Goal: Transaction & Acquisition: Purchase product/service

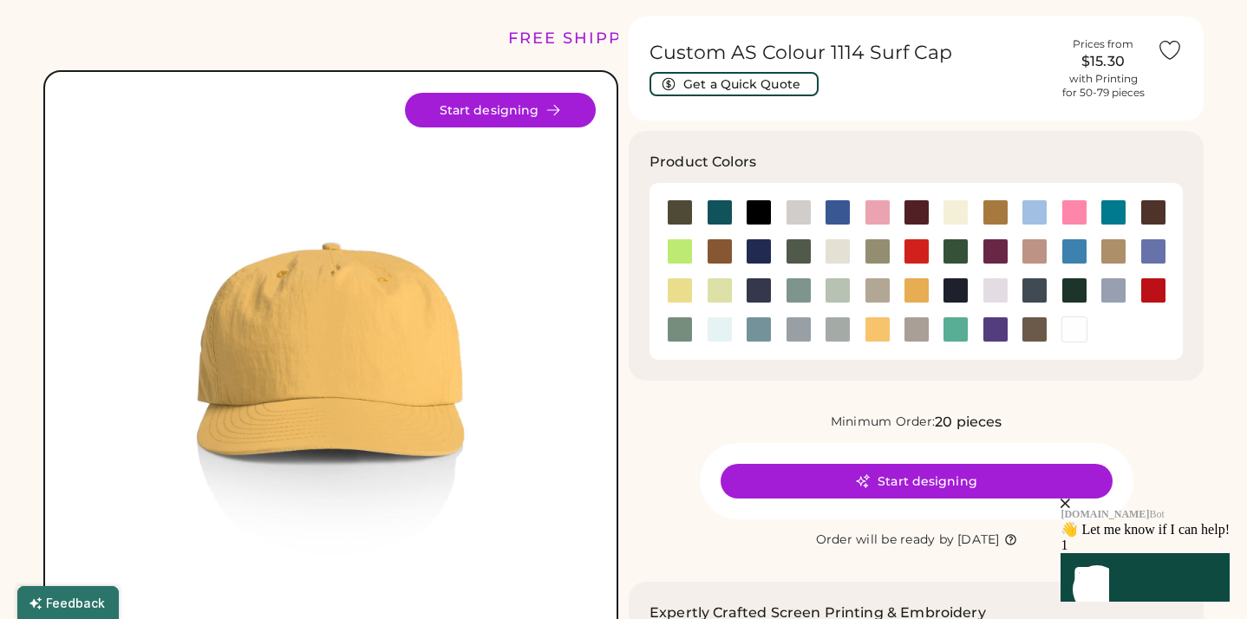
scroll to position [48, 0]
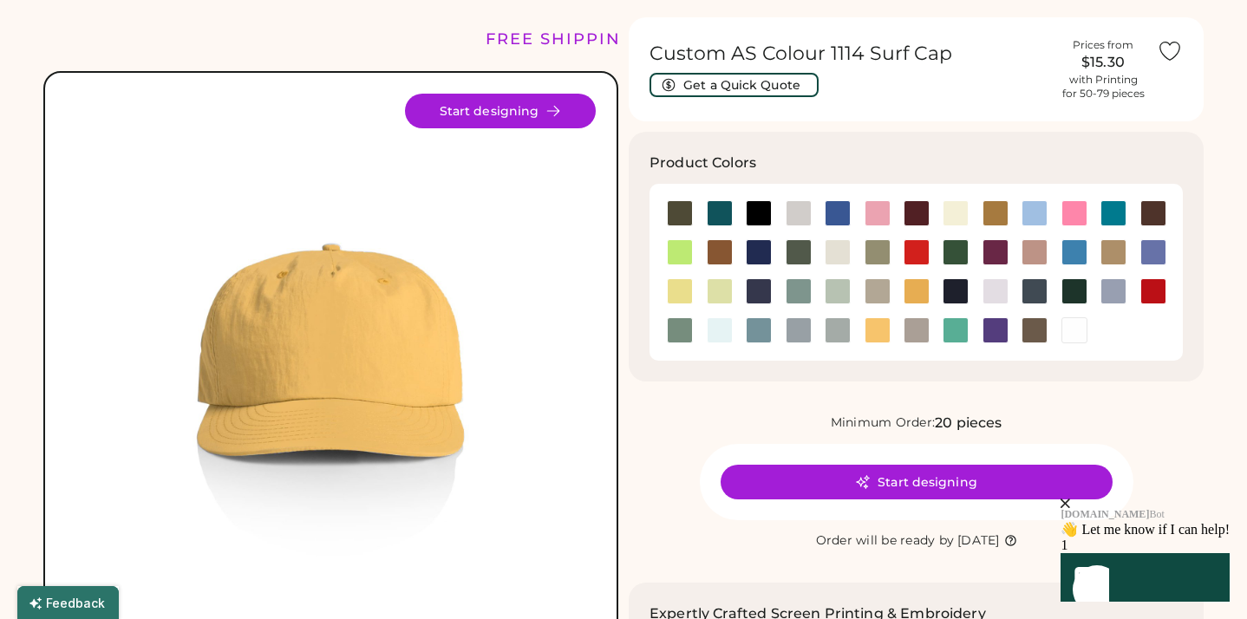
click at [1070, 499] on icon "close" at bounding box center [1066, 504] width 10 height 10
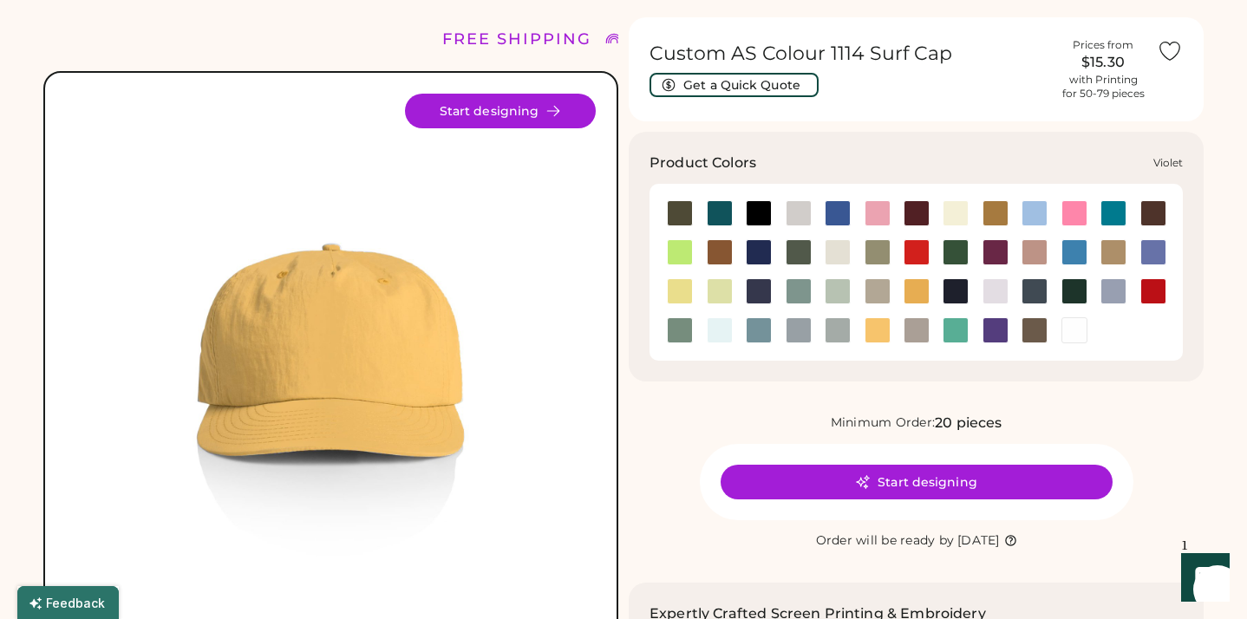
click at [991, 333] on div at bounding box center [996, 330] width 26 height 26
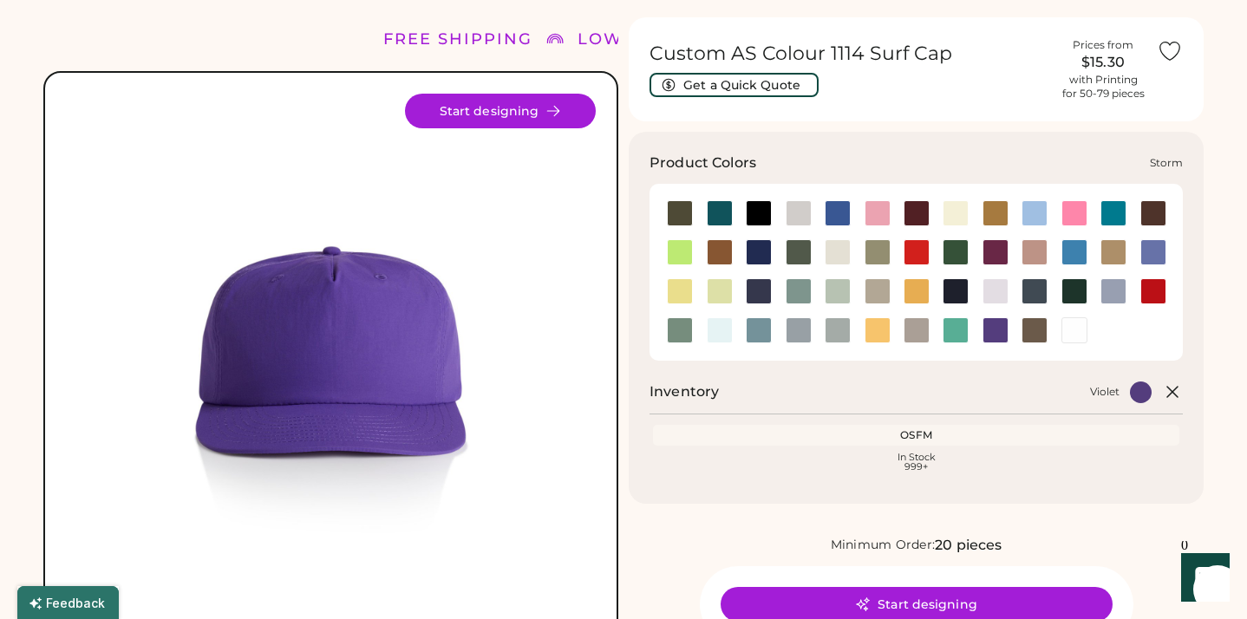
click at [841, 330] on div at bounding box center [838, 330] width 26 height 26
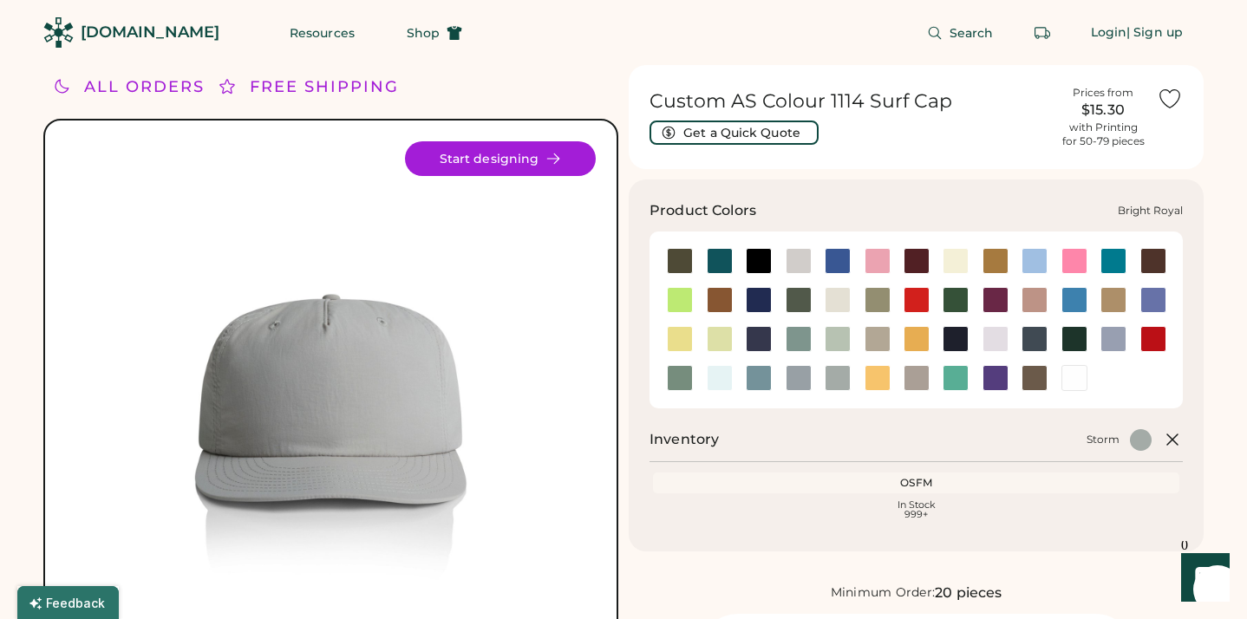
click at [841, 261] on div at bounding box center [838, 261] width 26 height 26
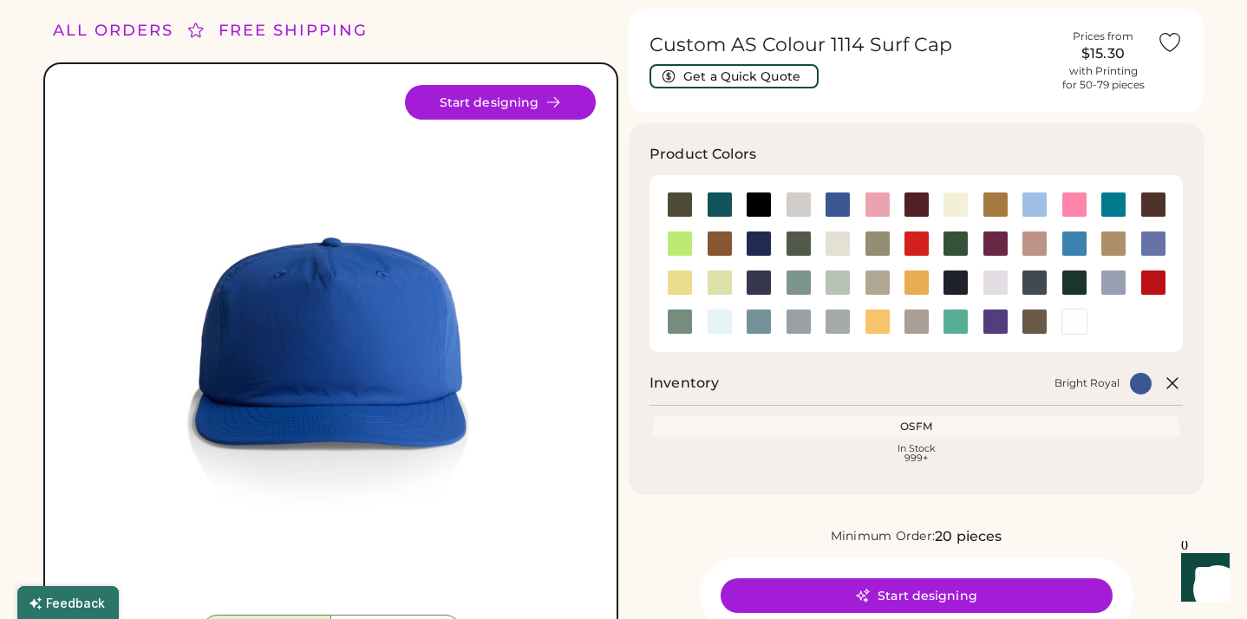
scroll to position [56, 0]
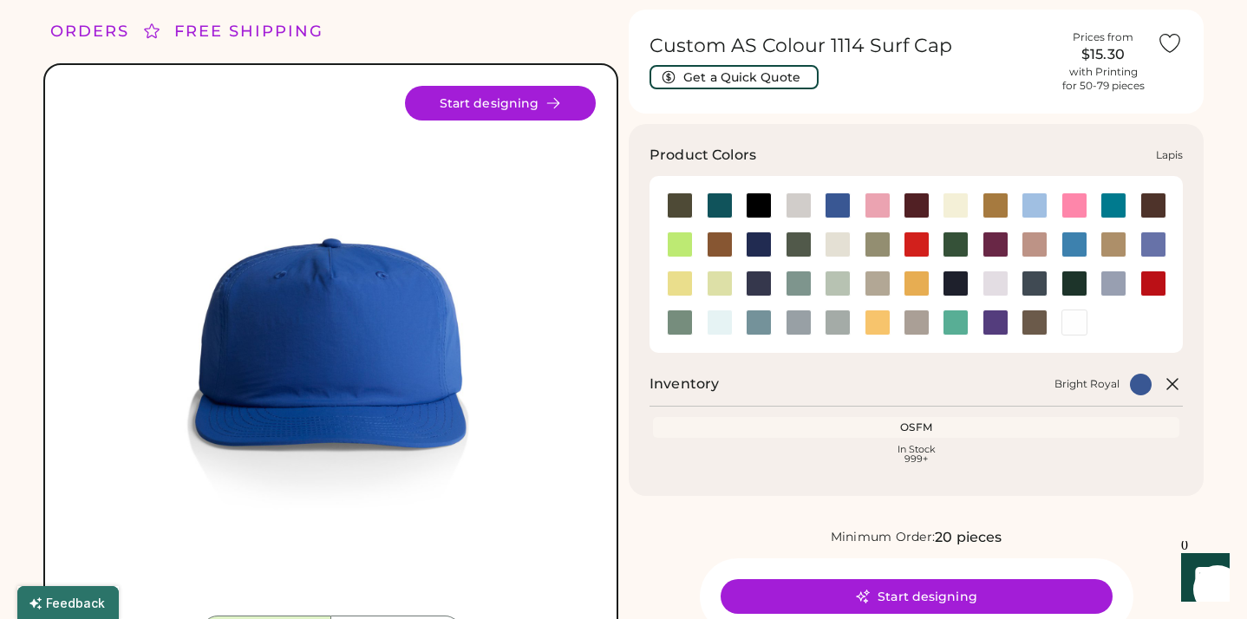
click at [1157, 244] on div at bounding box center [1154, 245] width 26 height 26
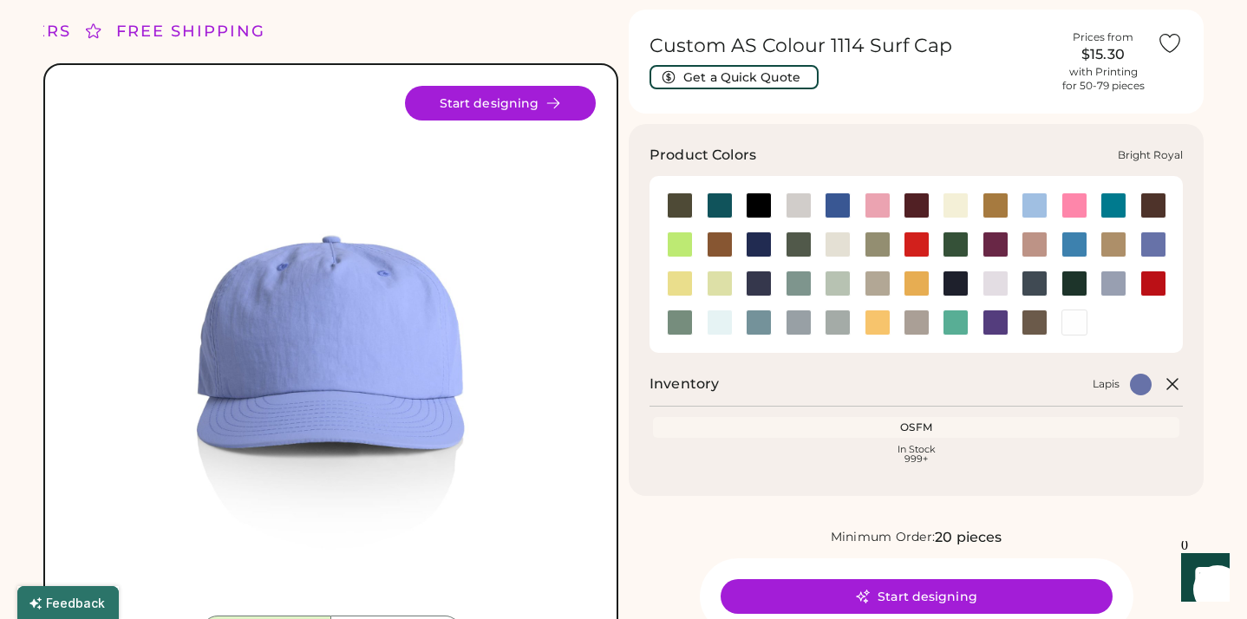
click at [840, 199] on div at bounding box center [838, 206] width 26 height 26
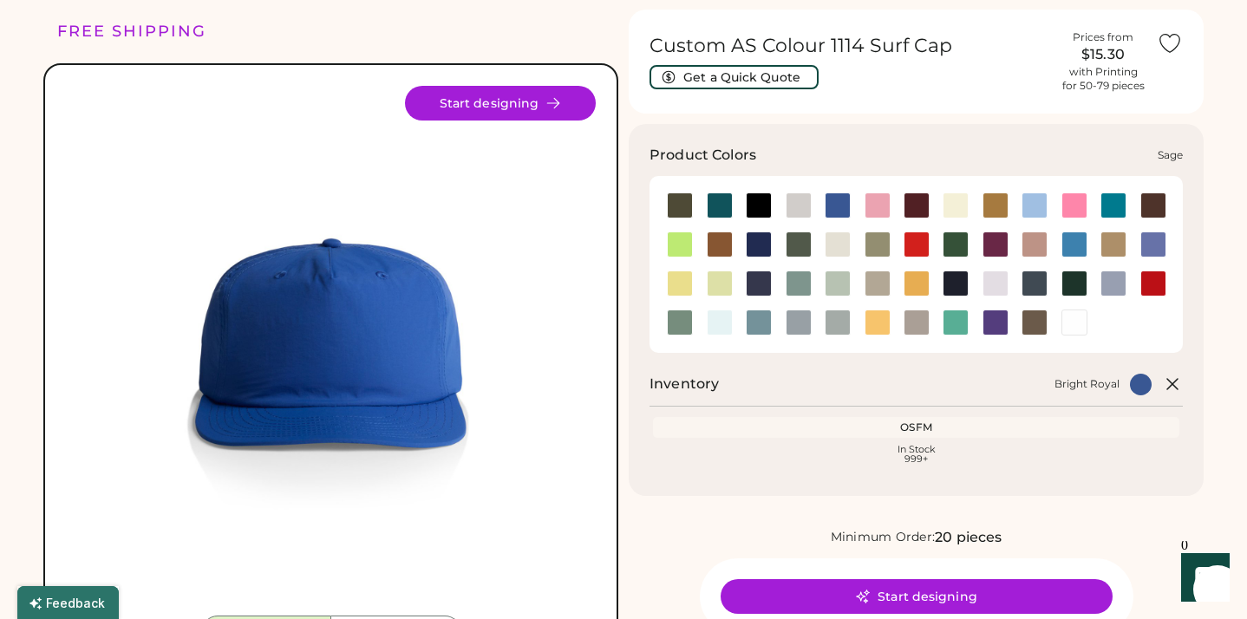
click at [677, 313] on div at bounding box center [680, 323] width 26 height 26
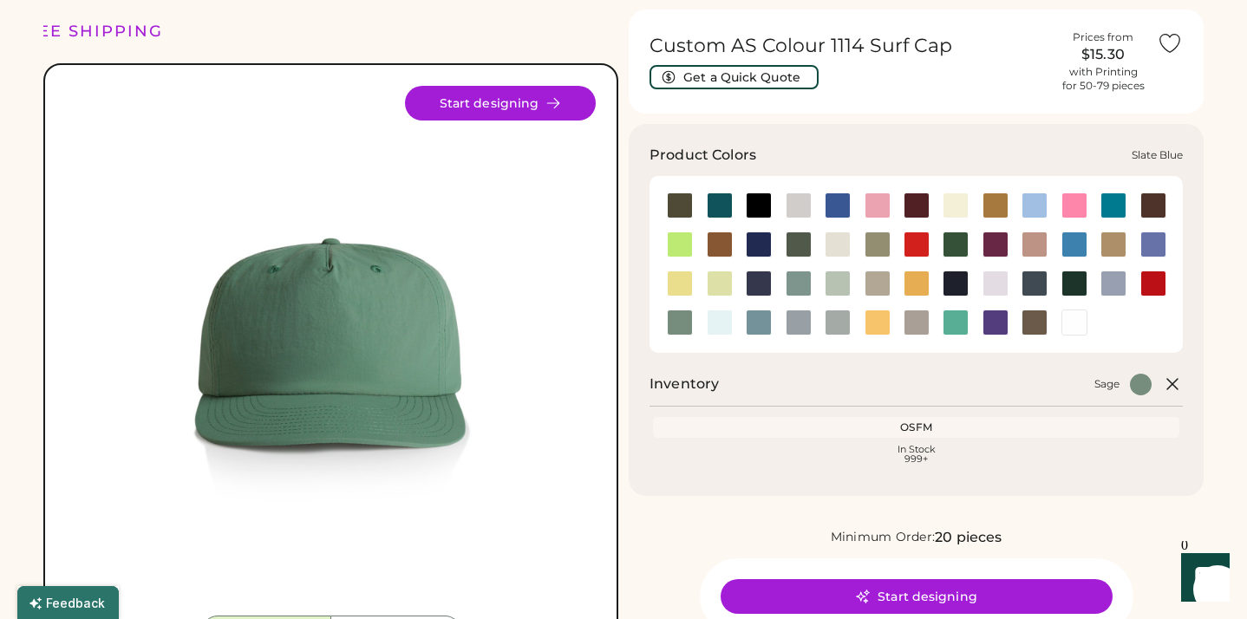
click at [763, 320] on div at bounding box center [759, 323] width 26 height 26
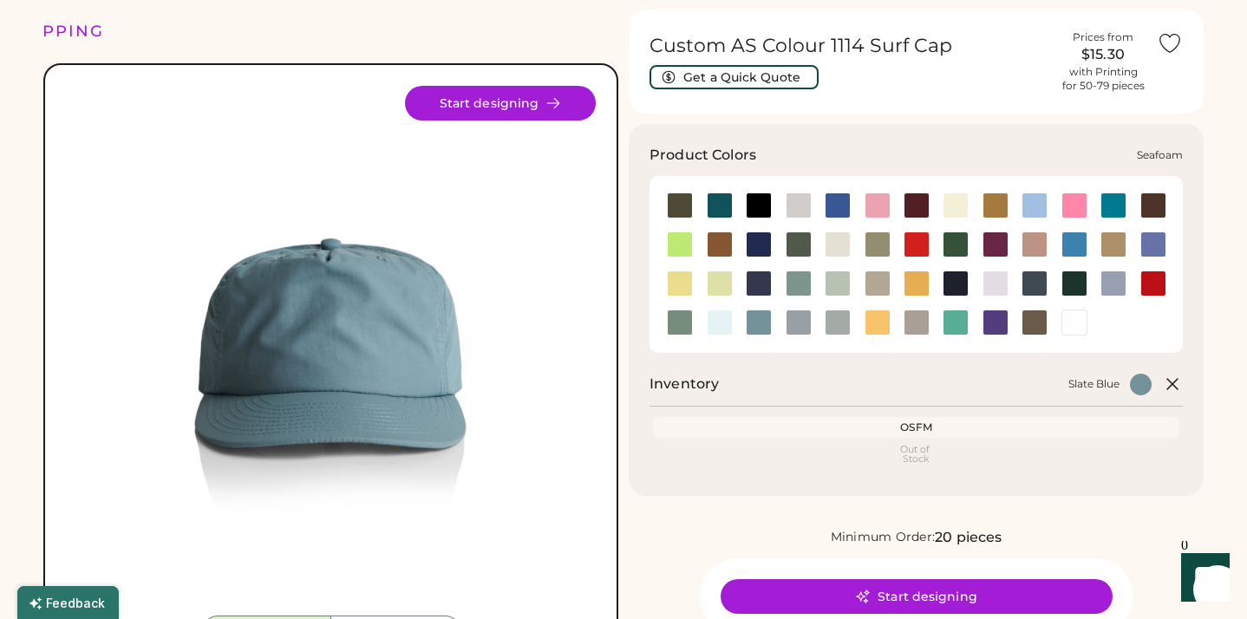
click at [720, 321] on div at bounding box center [720, 323] width 26 height 26
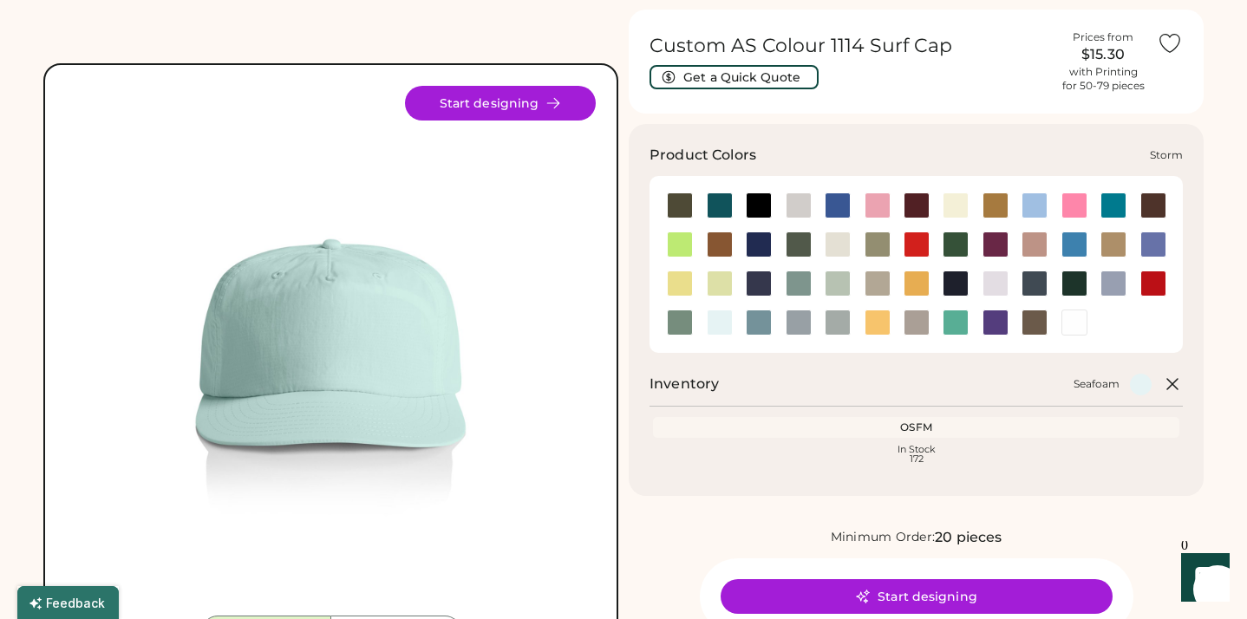
click at [838, 324] on div at bounding box center [838, 323] width 26 height 26
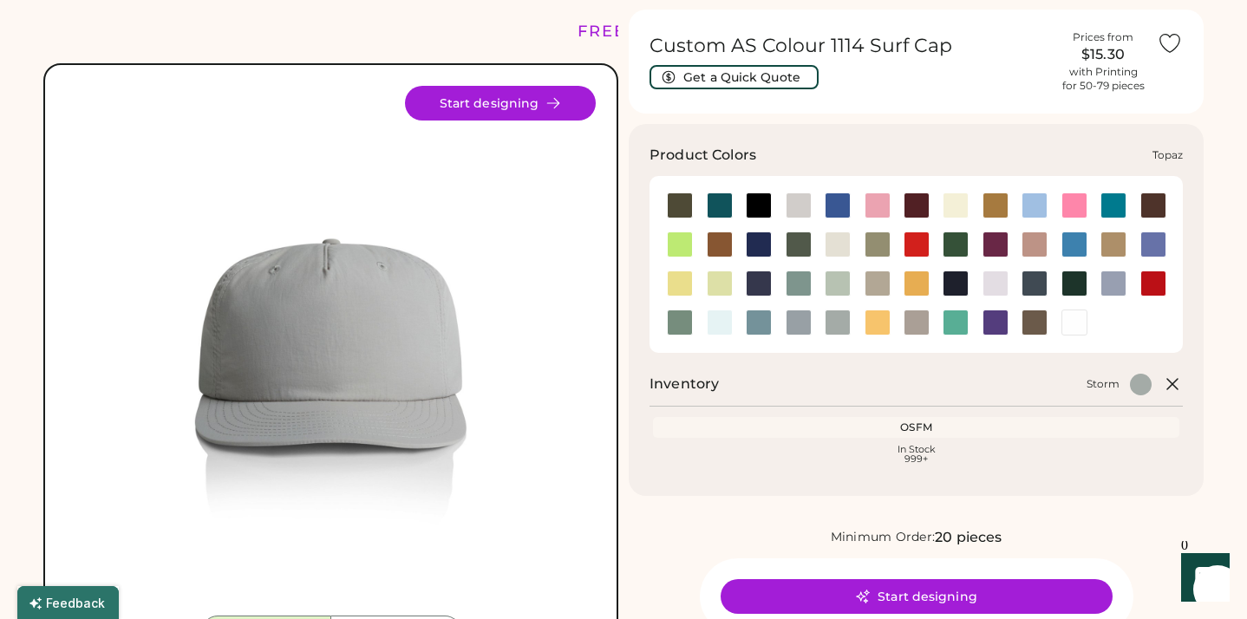
click at [956, 324] on div at bounding box center [956, 323] width 26 height 26
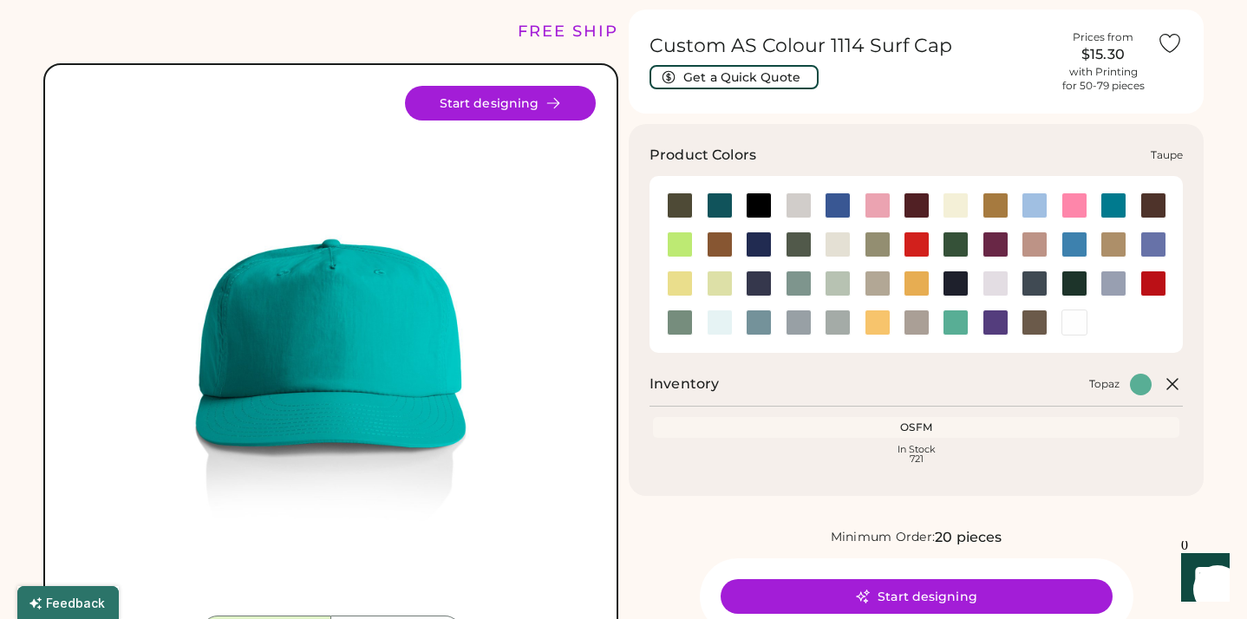
click at [919, 319] on div at bounding box center [917, 323] width 26 height 26
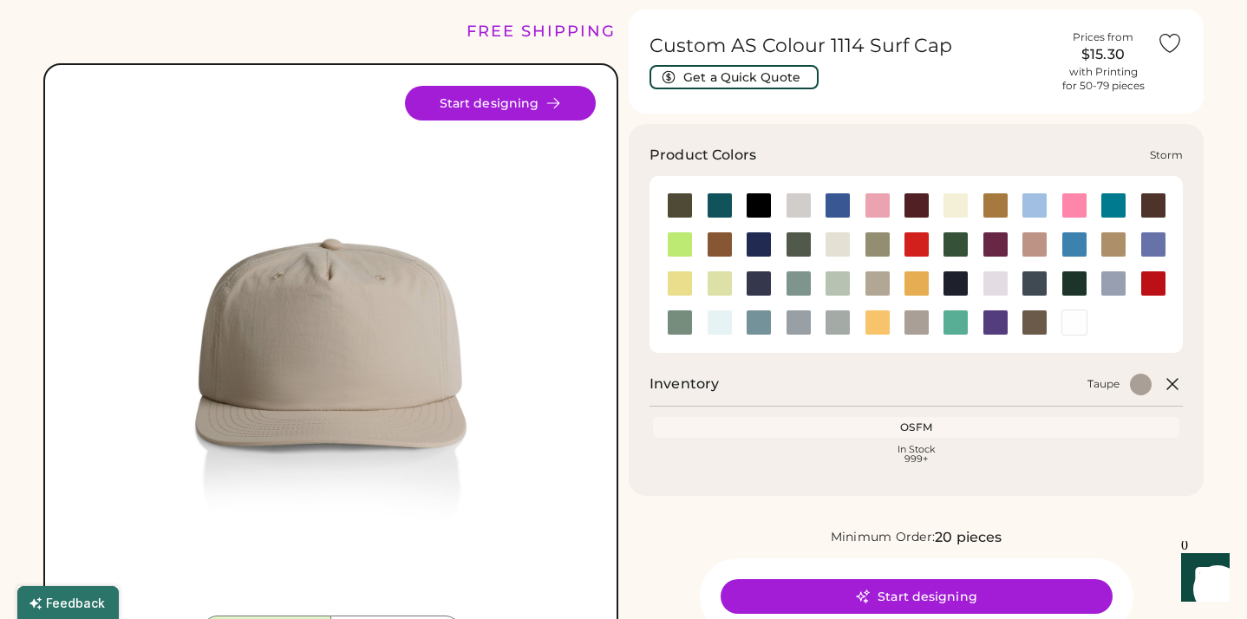
click at [836, 322] on div at bounding box center [838, 323] width 26 height 26
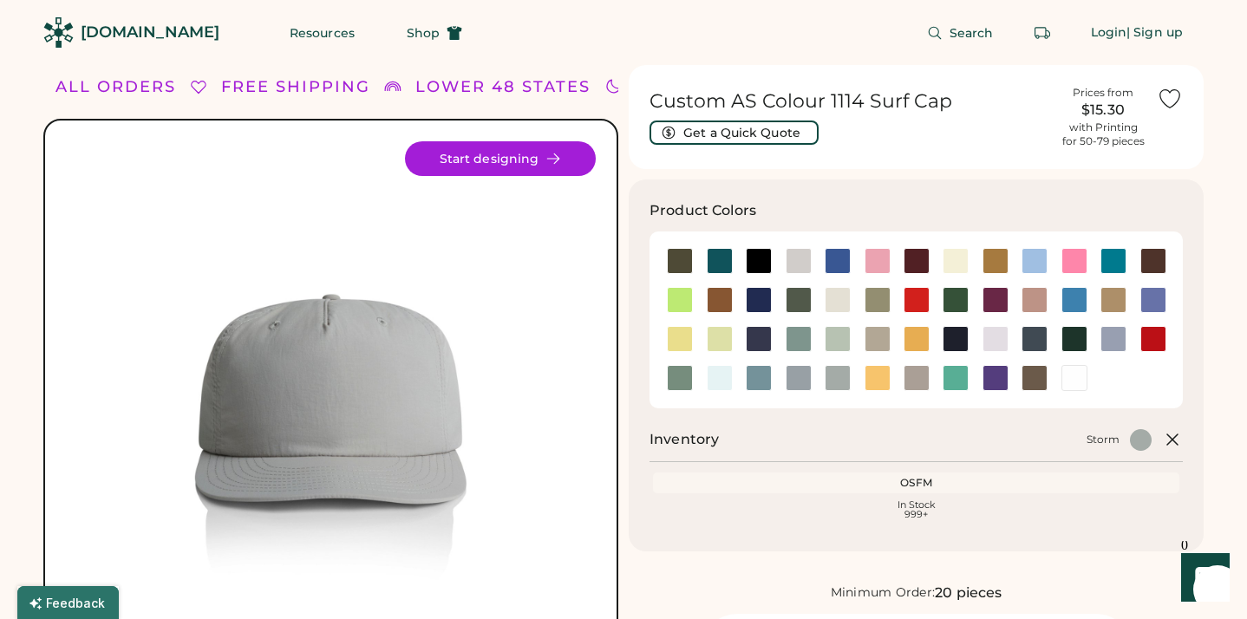
scroll to position [38, 0]
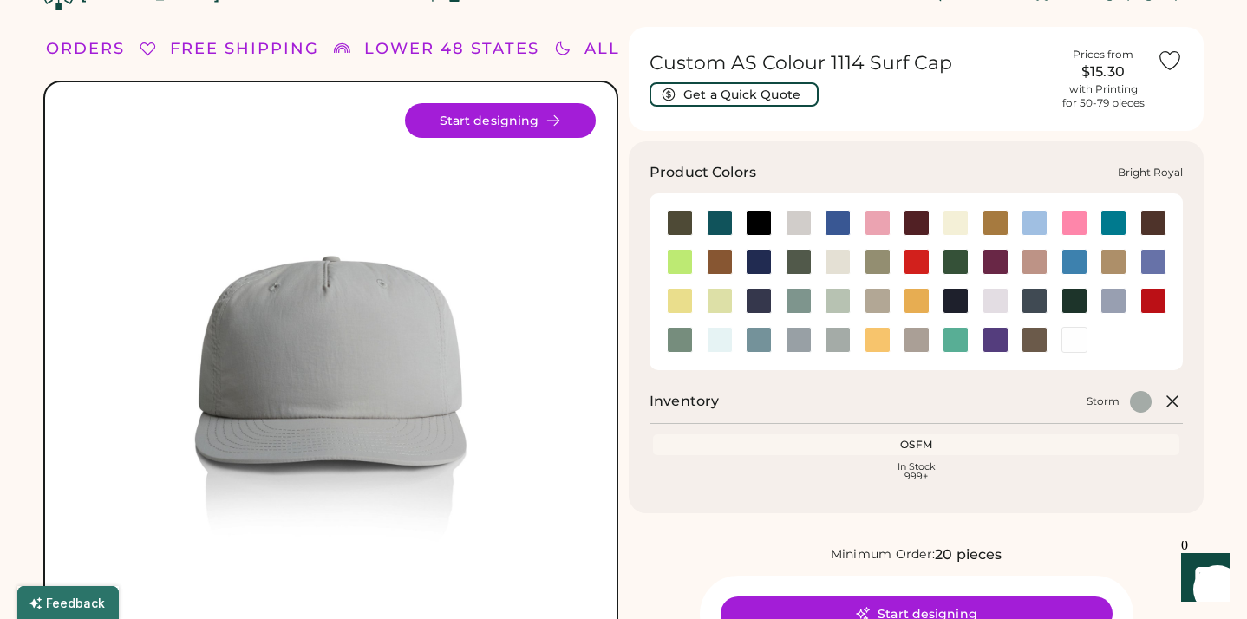
click at [835, 222] on div at bounding box center [838, 223] width 26 height 26
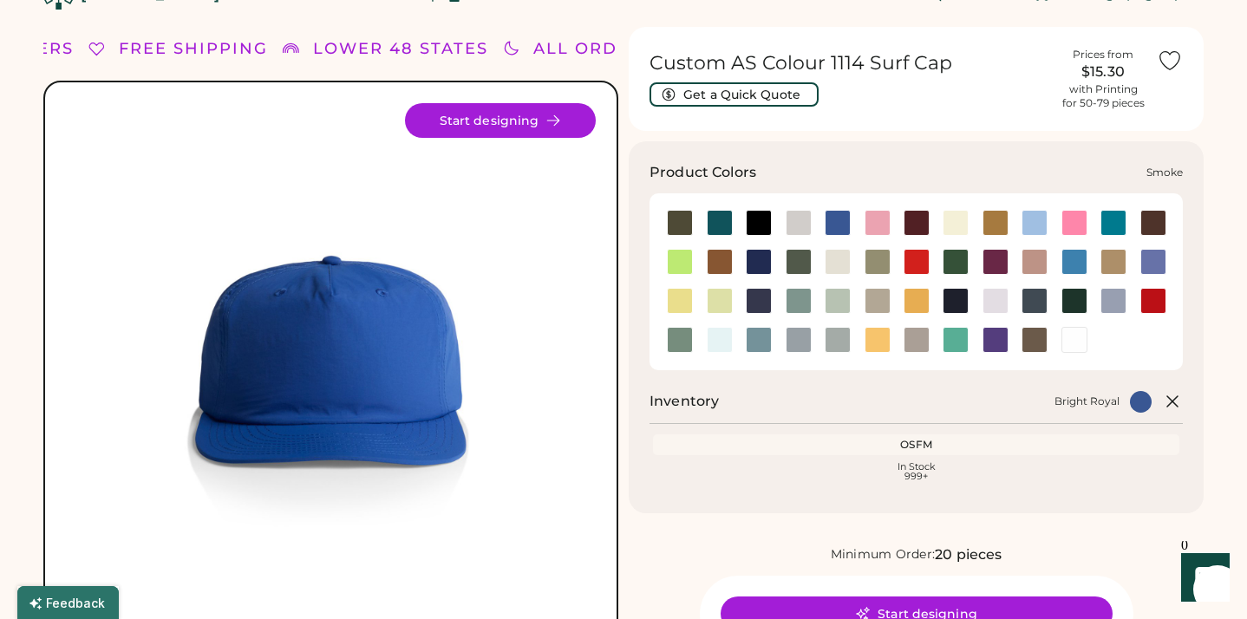
click at [801, 337] on div at bounding box center [799, 340] width 26 height 26
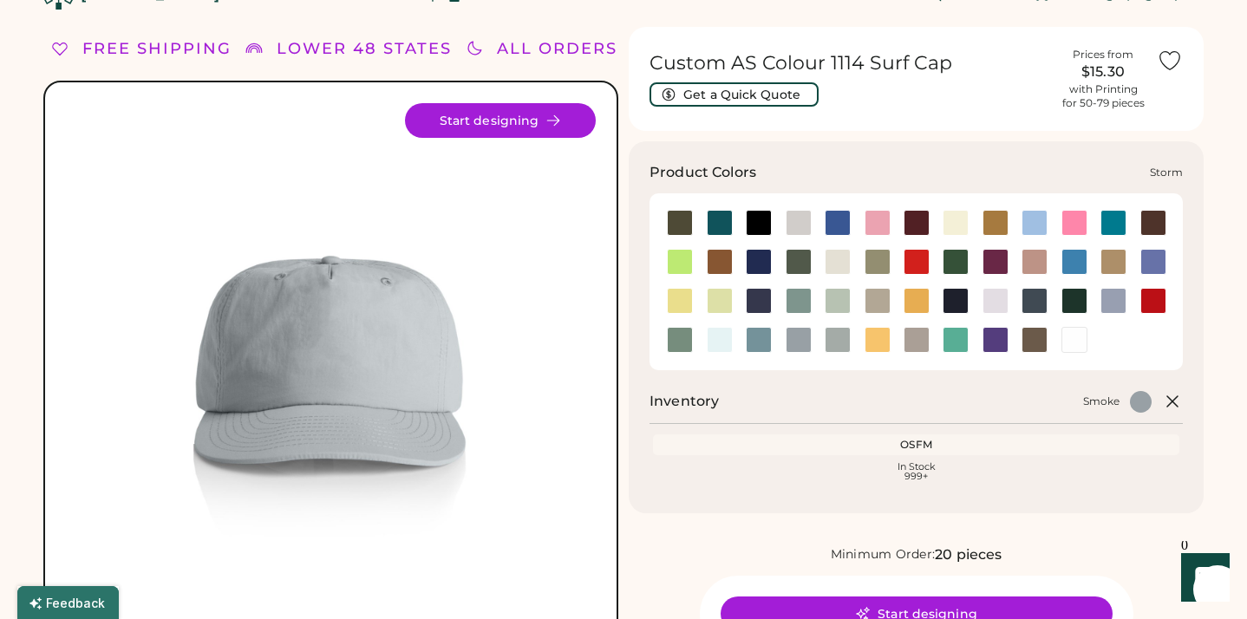
click at [838, 339] on div at bounding box center [838, 340] width 26 height 26
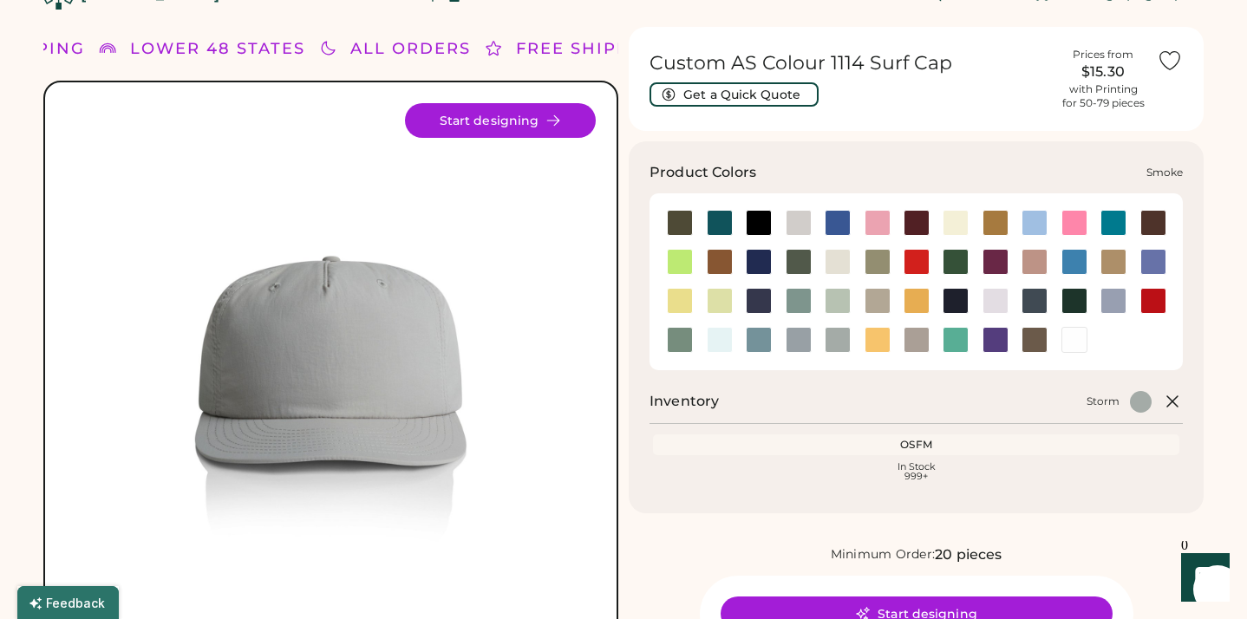
click at [799, 337] on div at bounding box center [799, 340] width 26 height 26
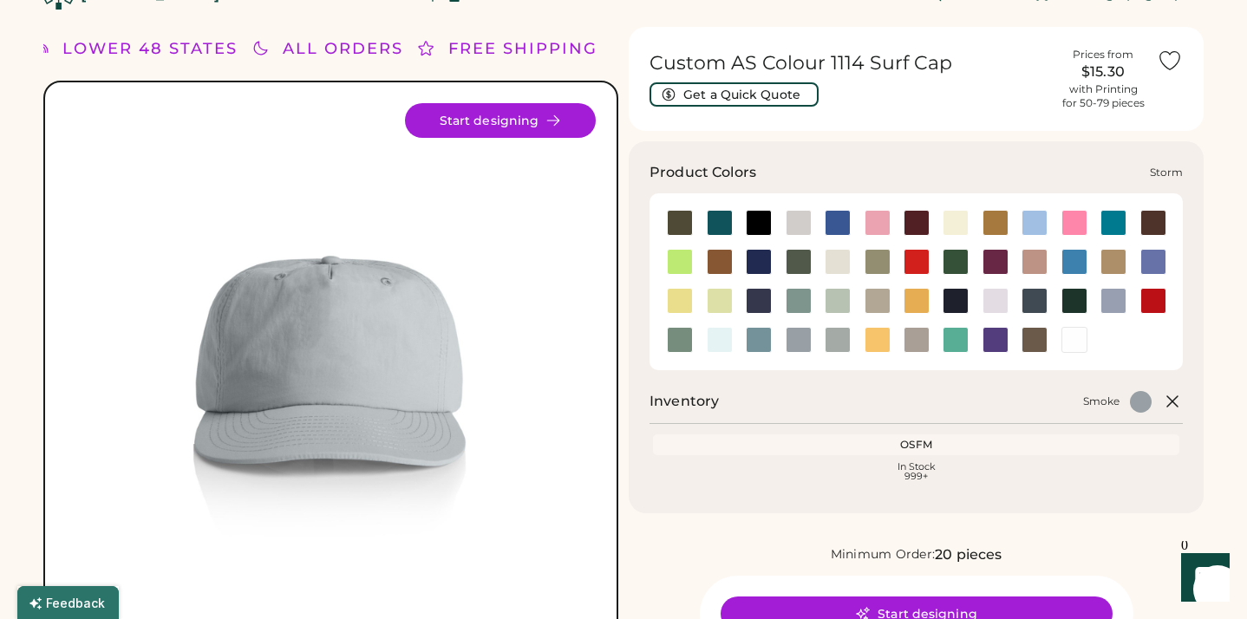
click at [848, 339] on div at bounding box center [838, 340] width 26 height 26
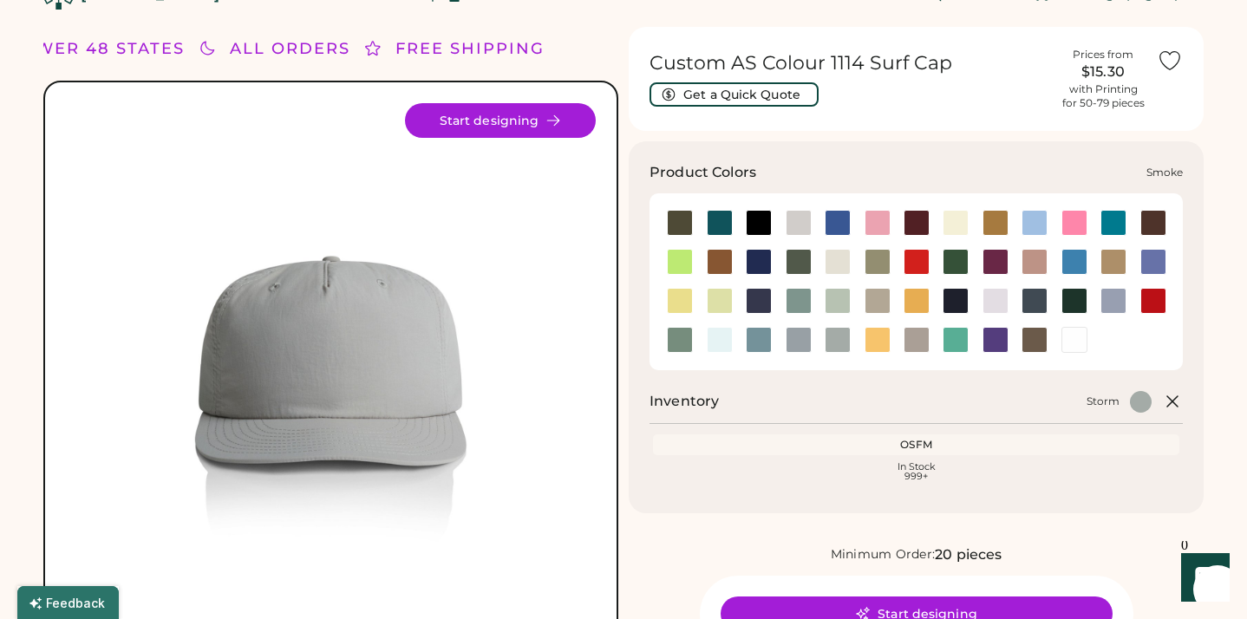
click at [801, 337] on div at bounding box center [799, 340] width 26 height 26
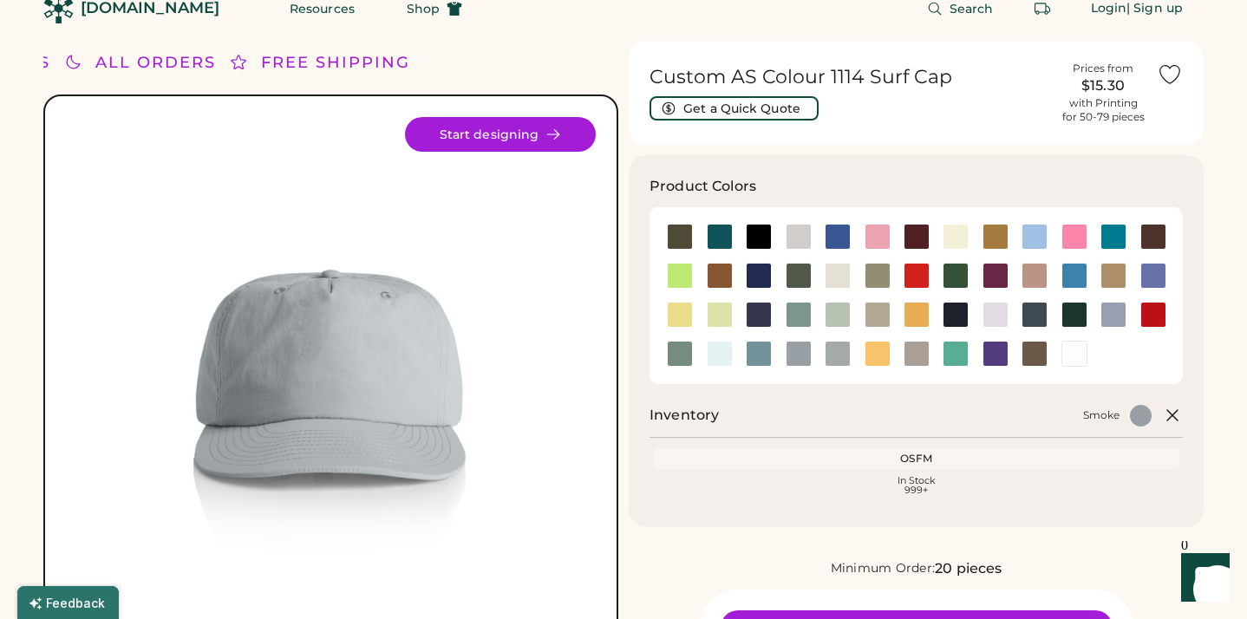
scroll to position [26, 0]
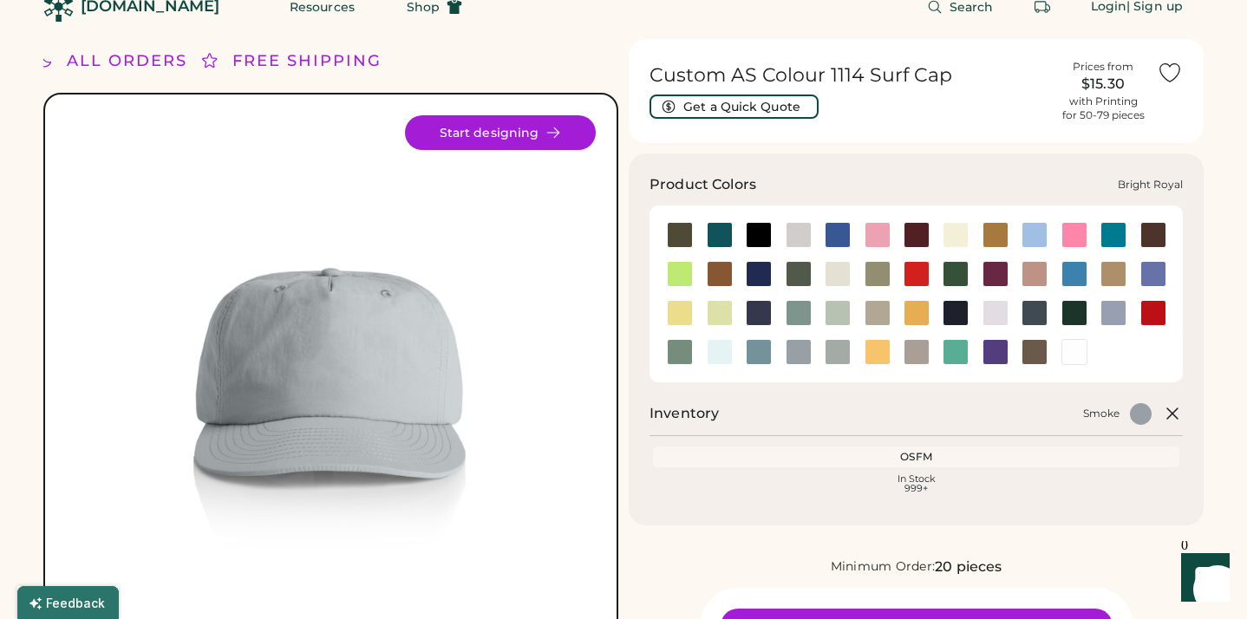
click at [840, 234] on div at bounding box center [838, 235] width 26 height 26
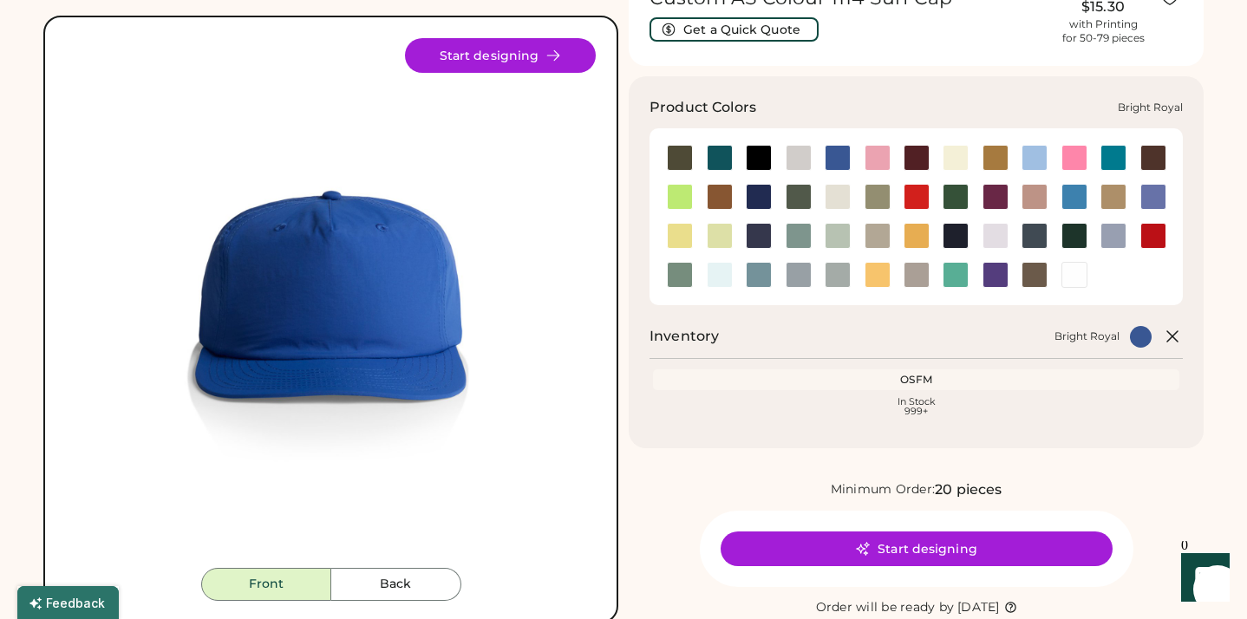
scroll to position [102, 0]
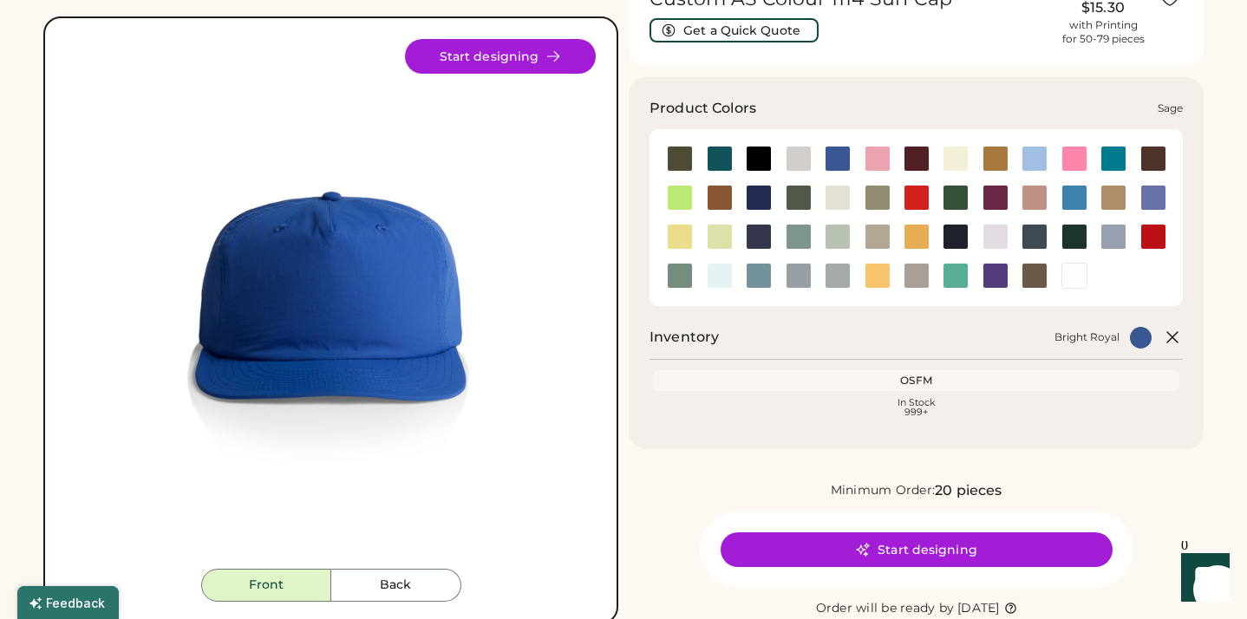
click at [677, 278] on div at bounding box center [680, 276] width 26 height 26
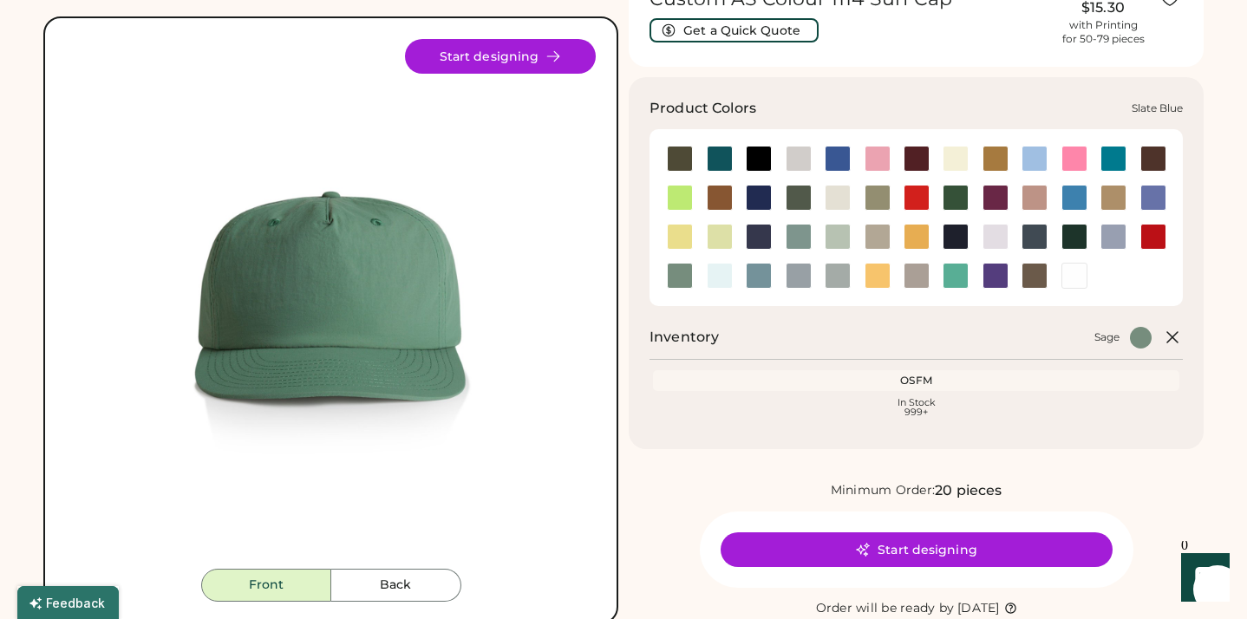
click at [764, 277] on div at bounding box center [759, 276] width 26 height 26
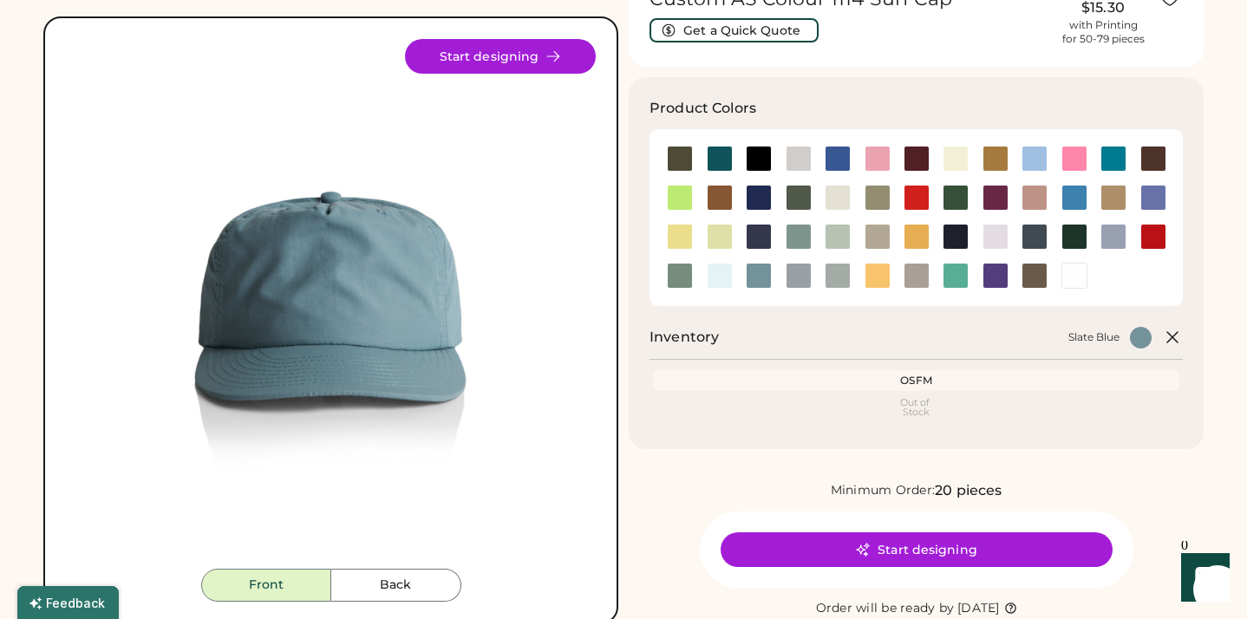
scroll to position [66, 0]
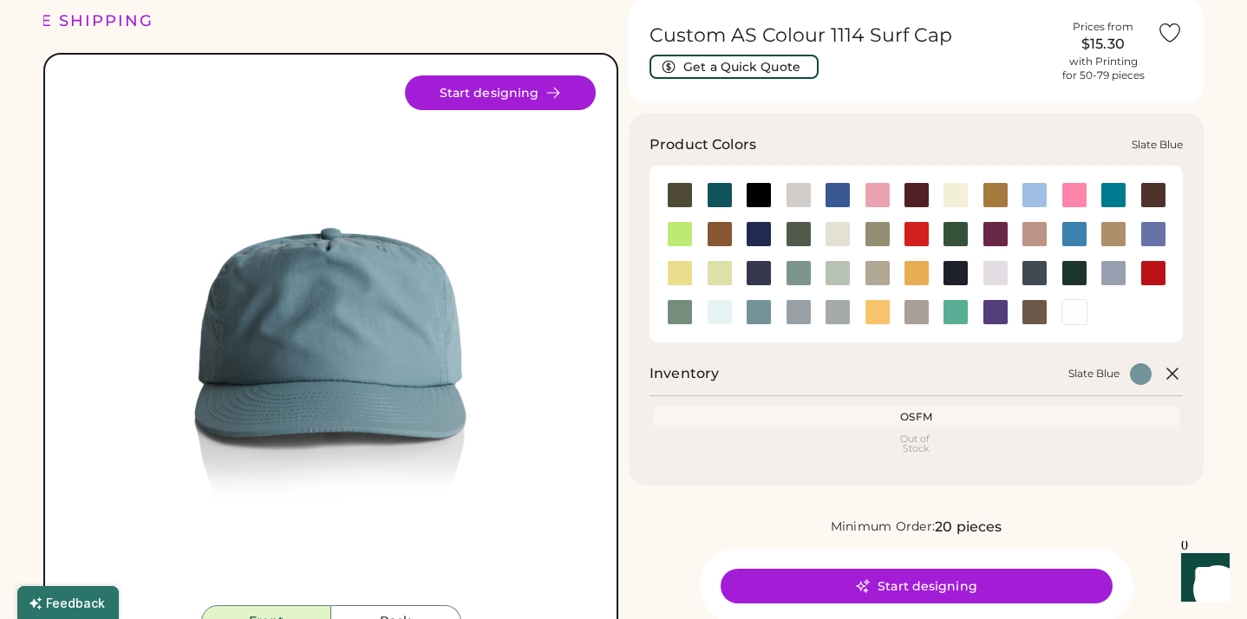
click at [759, 310] on div at bounding box center [759, 312] width 26 height 26
click at [721, 190] on div at bounding box center [720, 195] width 26 height 26
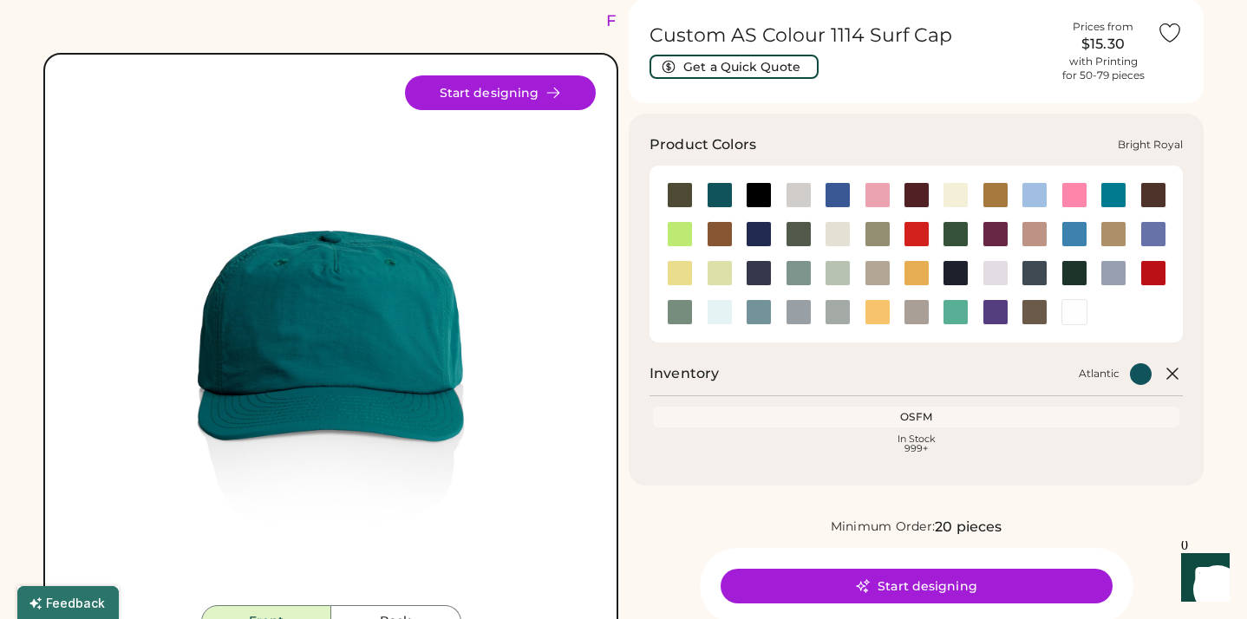
click at [838, 194] on div at bounding box center [838, 195] width 26 height 26
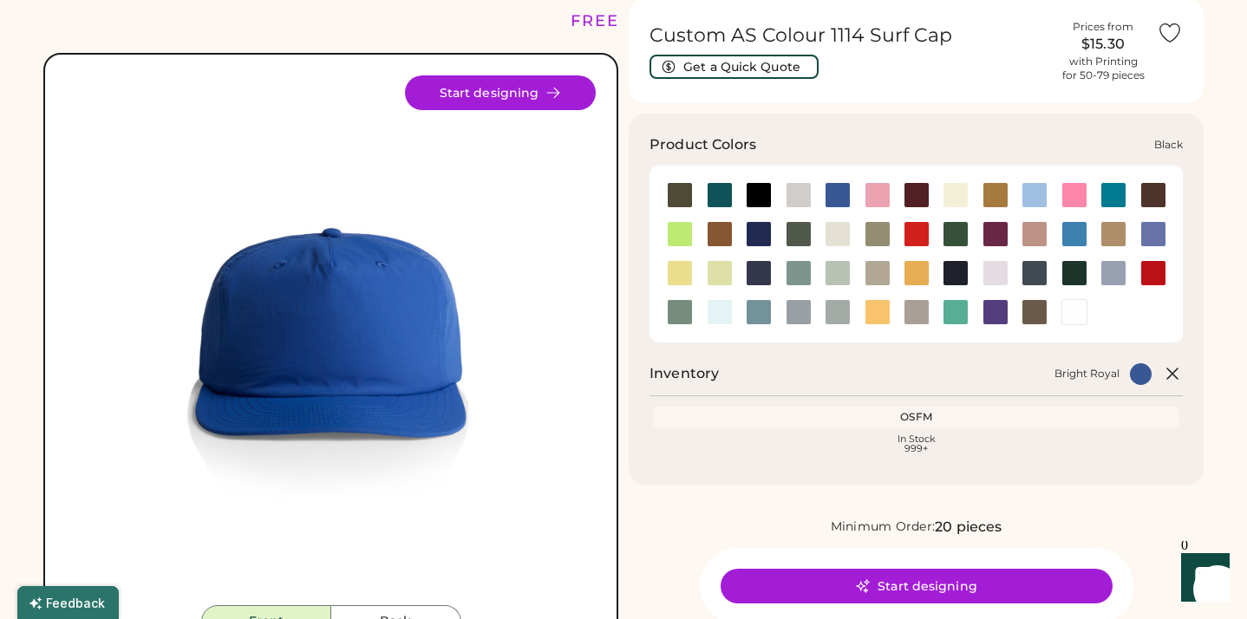
click at [757, 192] on div at bounding box center [759, 195] width 26 height 26
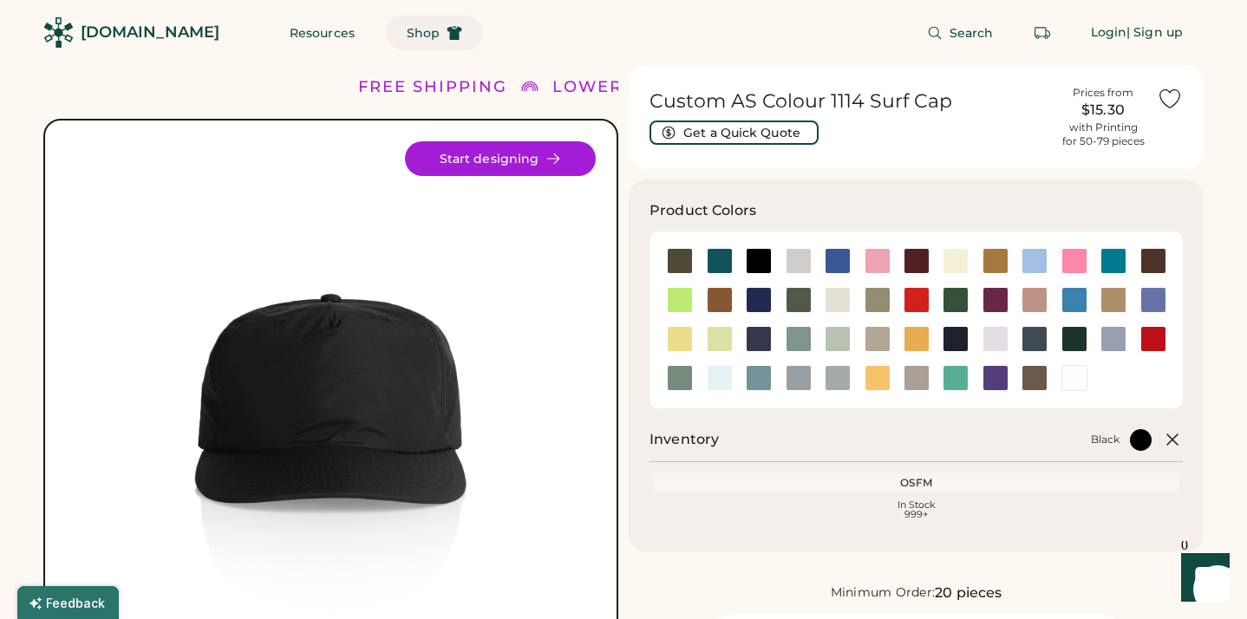
click at [407, 36] on span "Shop" at bounding box center [423, 33] width 33 height 12
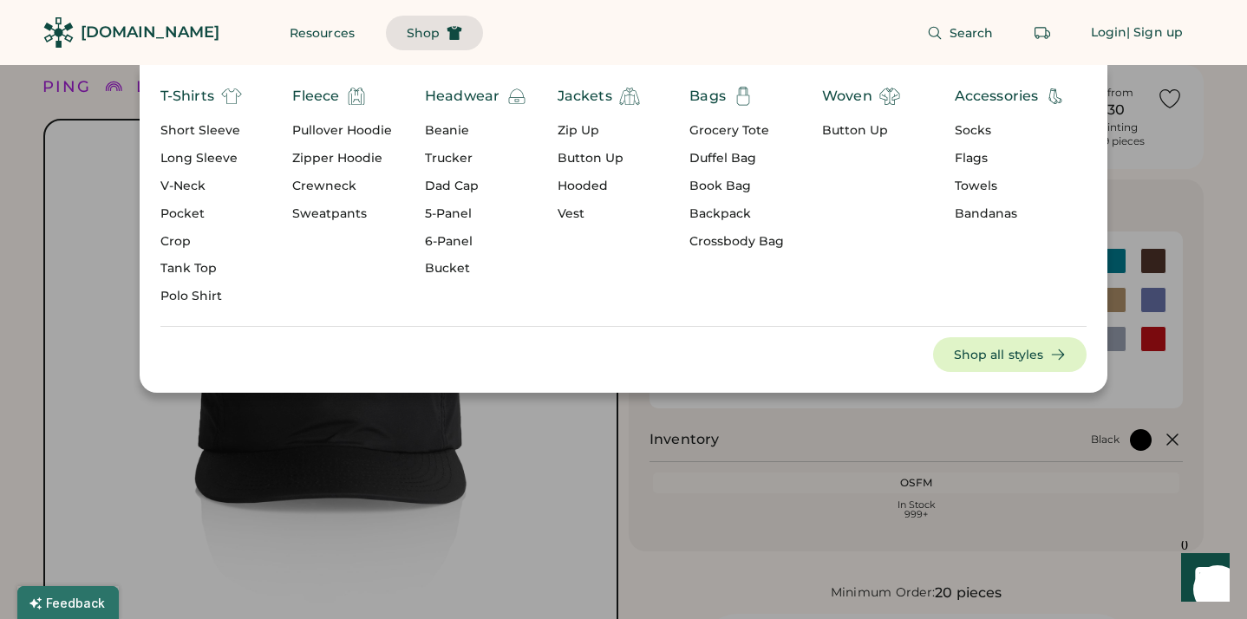
click at [971, 185] on div "Towels" at bounding box center [1011, 186] width 112 height 17
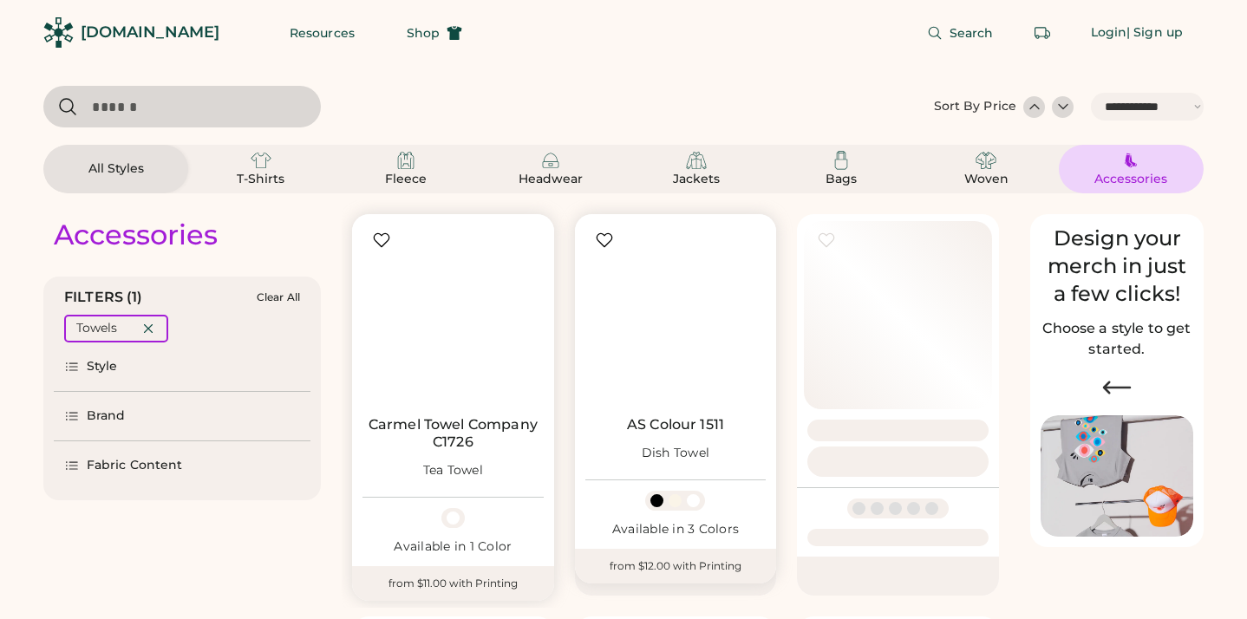
select select "*****"
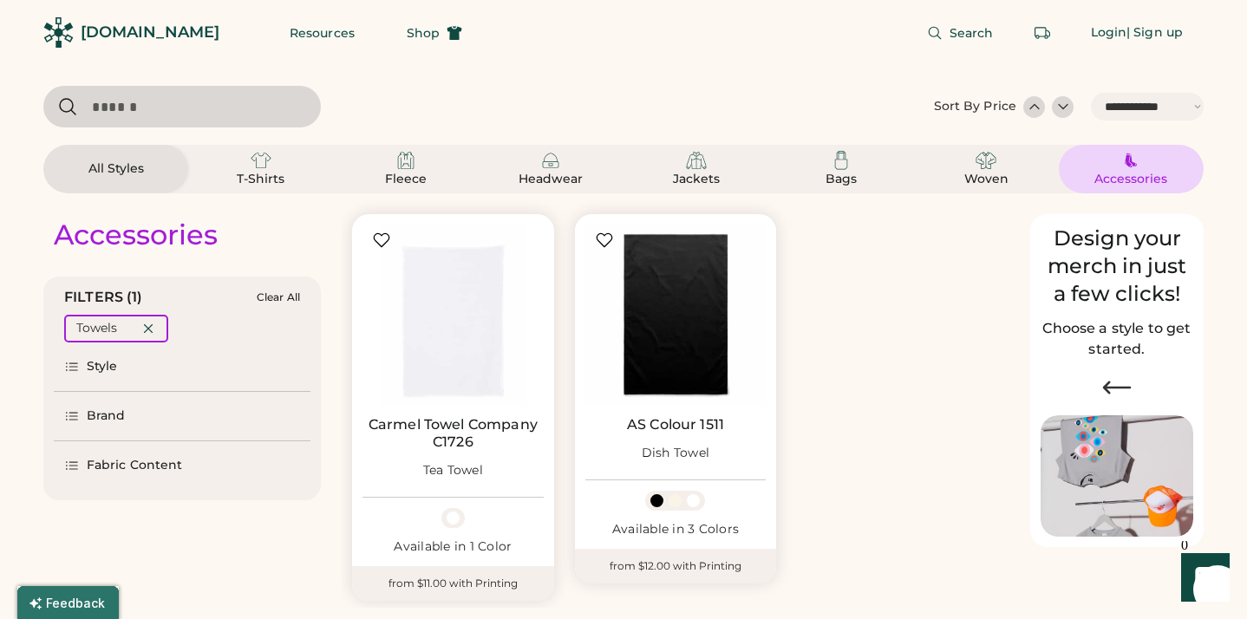
scroll to position [328, 0]
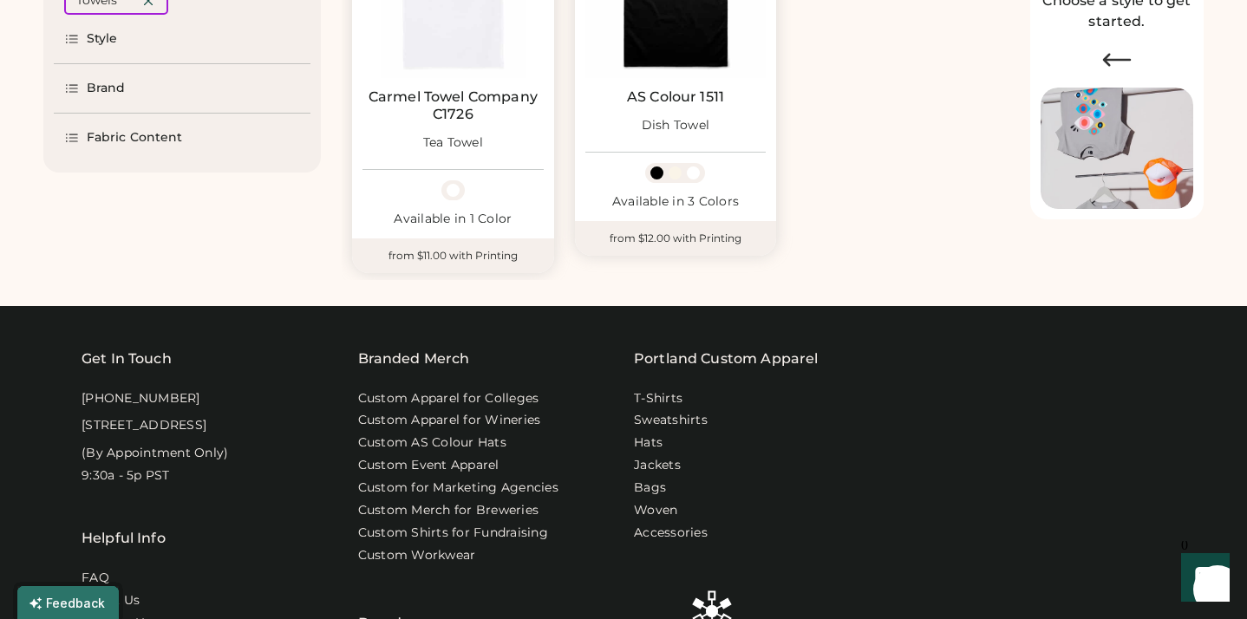
select select "*****"
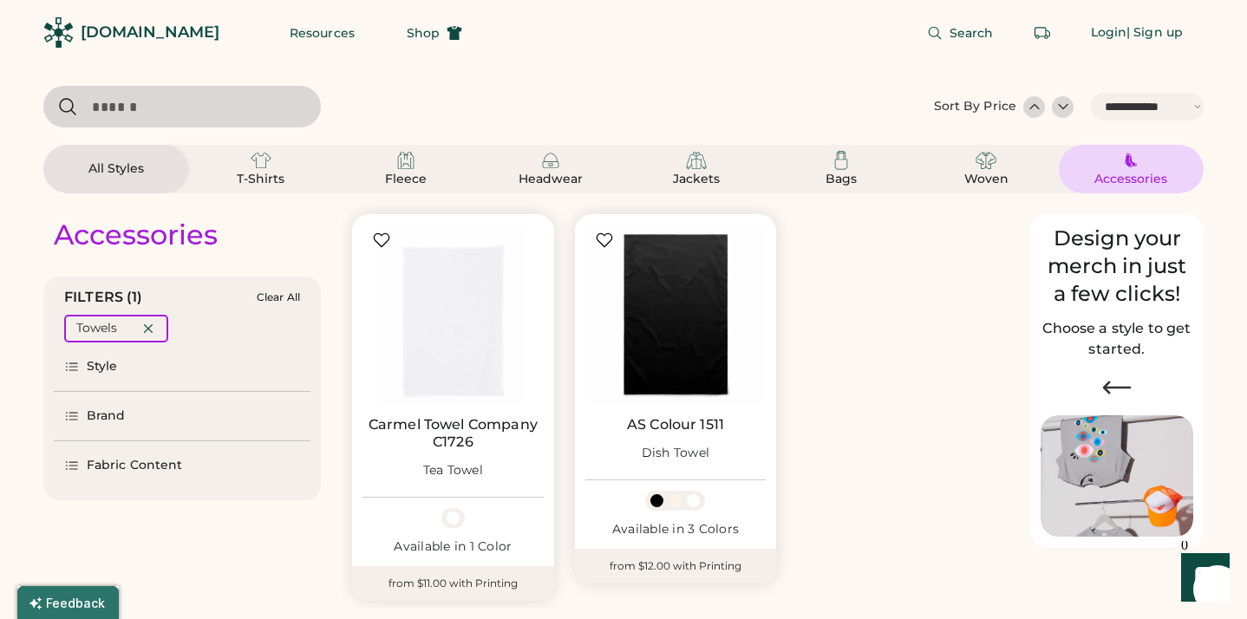
scroll to position [0, 0]
click at [281, 172] on div "T-Shirts" at bounding box center [261, 179] width 78 height 17
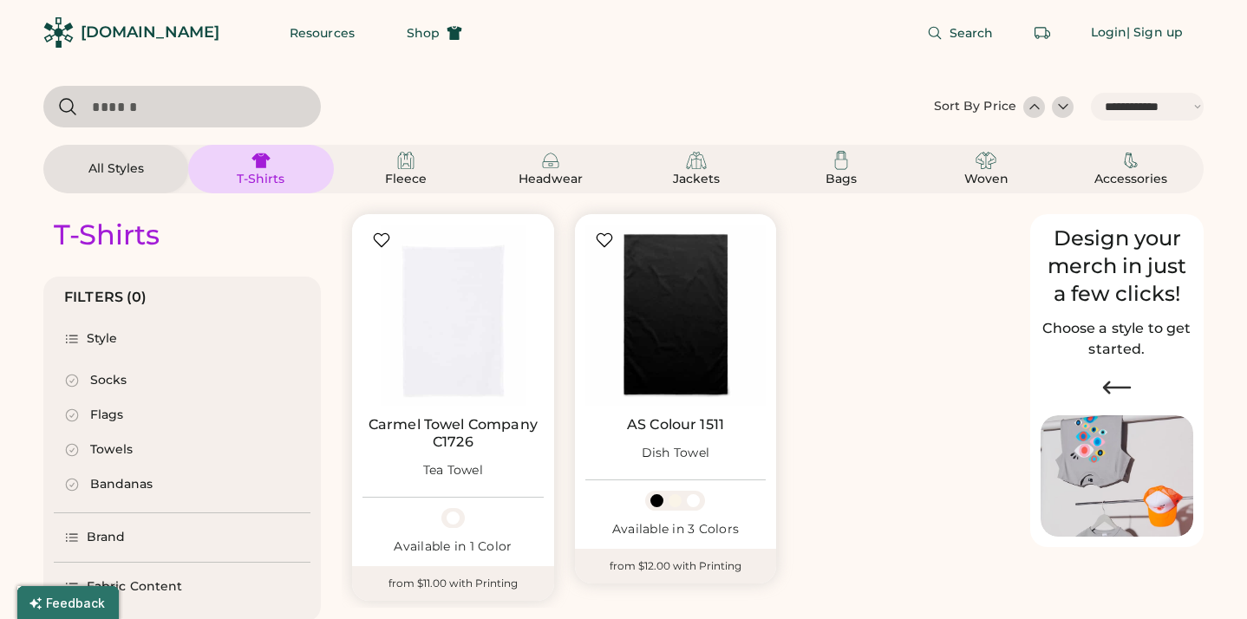
select select "*"
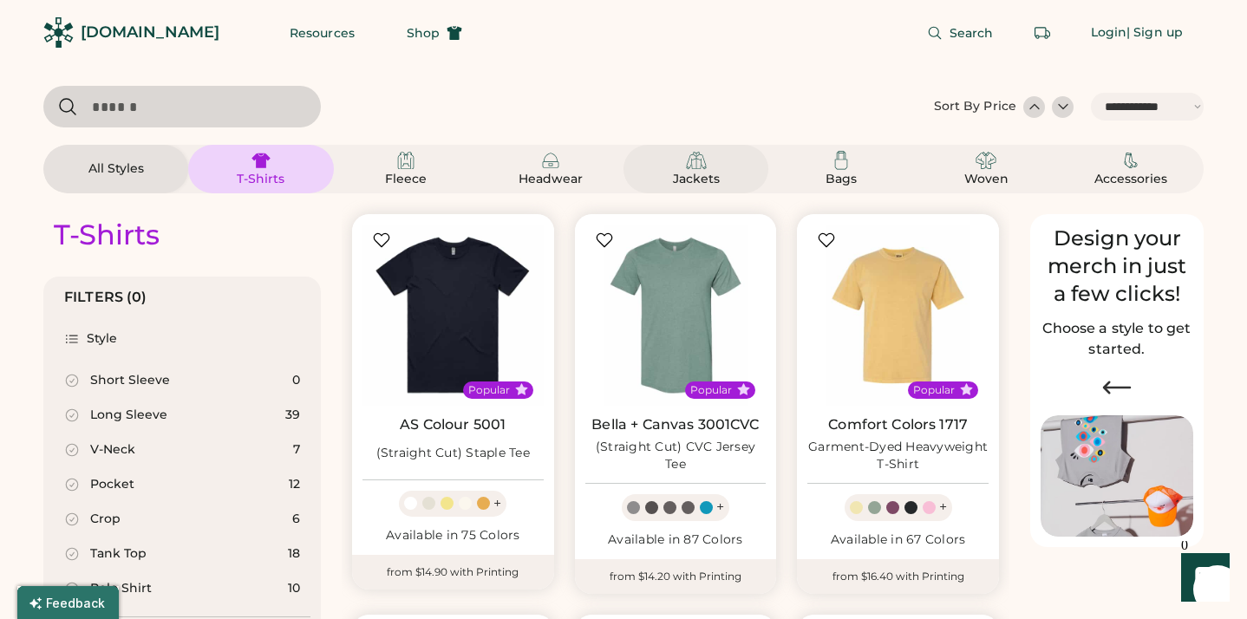
click at [694, 179] on div "Jackets" at bounding box center [696, 179] width 78 height 17
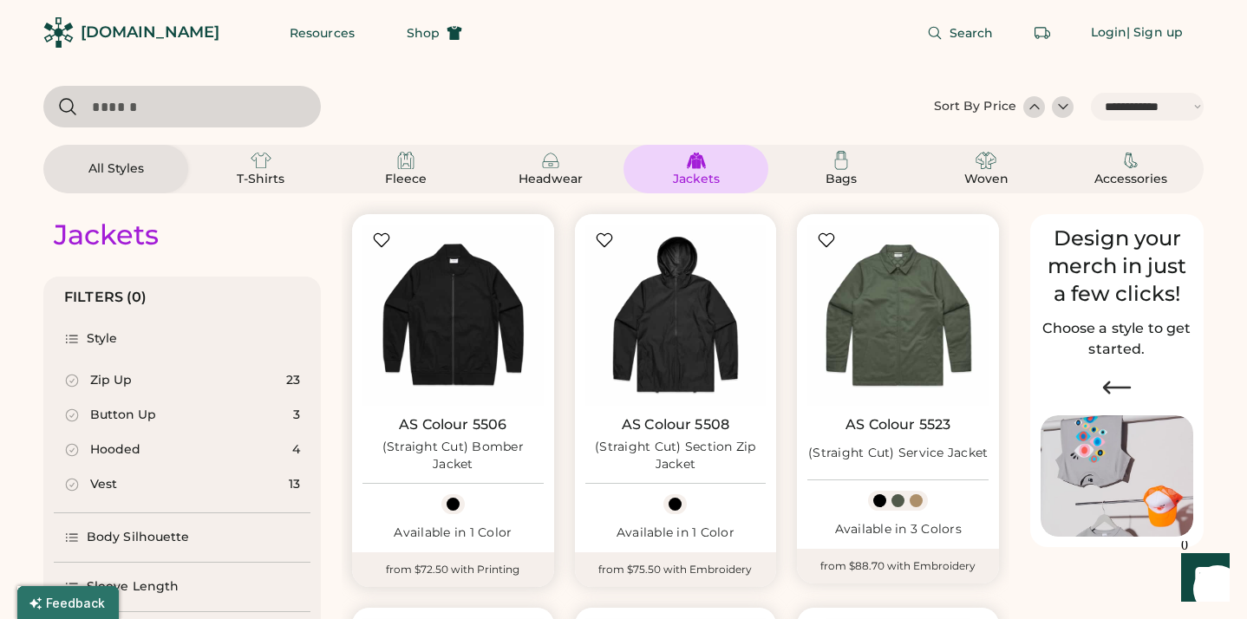
scroll to position [-6, 0]
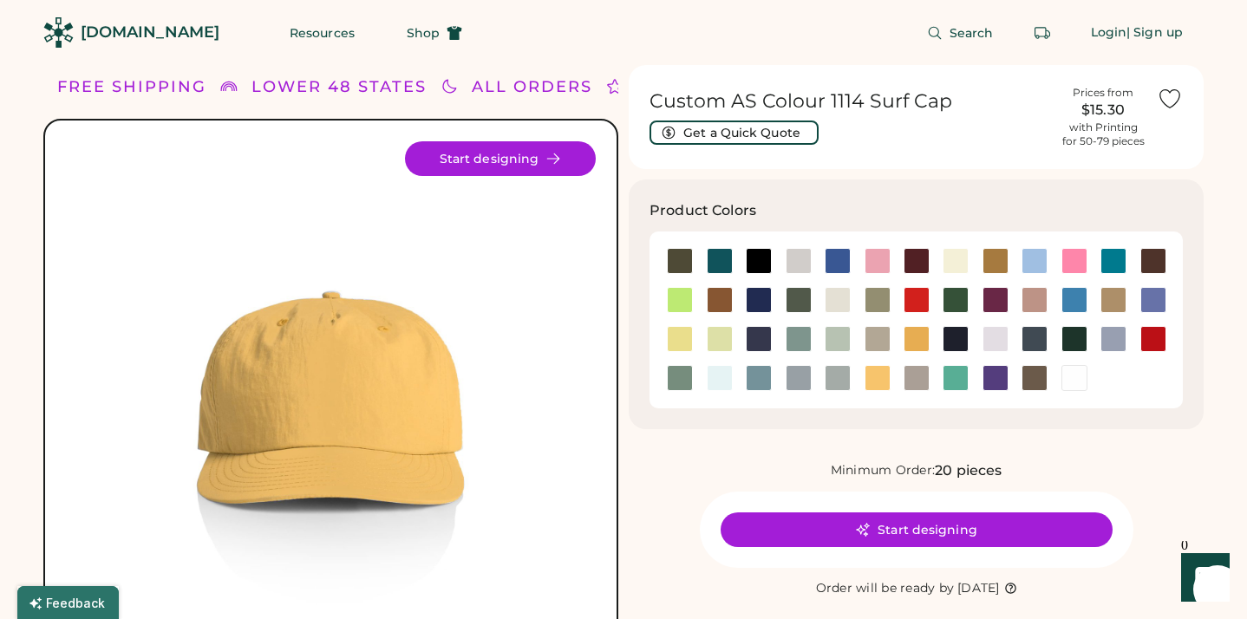
scroll to position [7, 0]
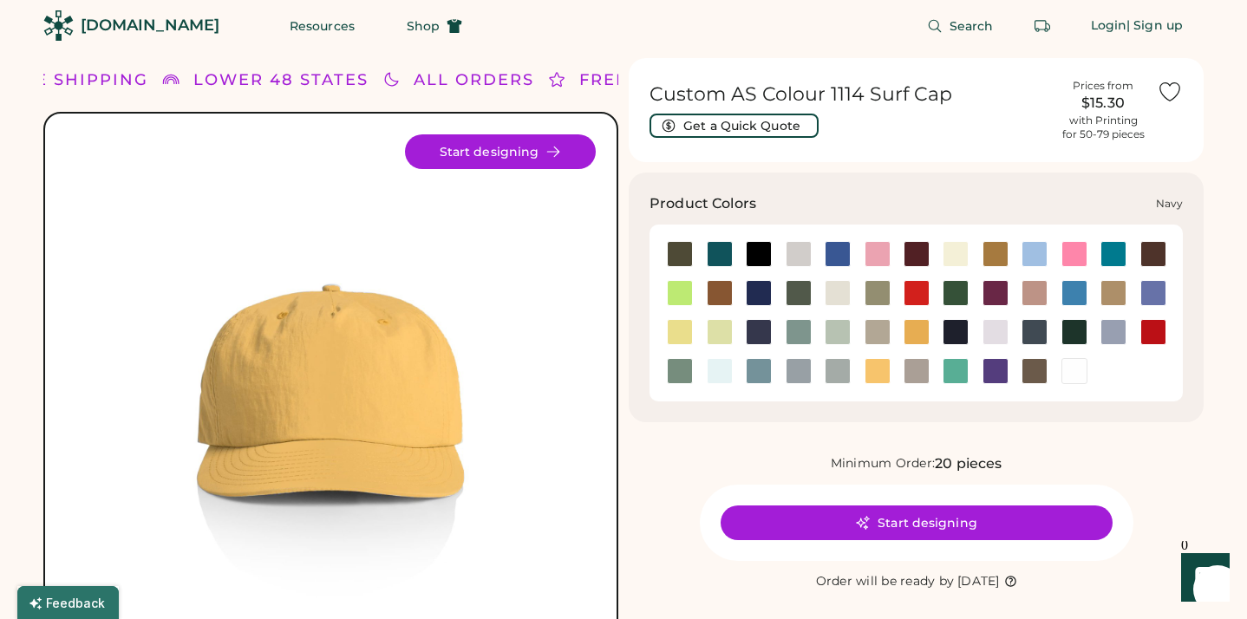
click at [952, 332] on div at bounding box center [956, 332] width 26 height 26
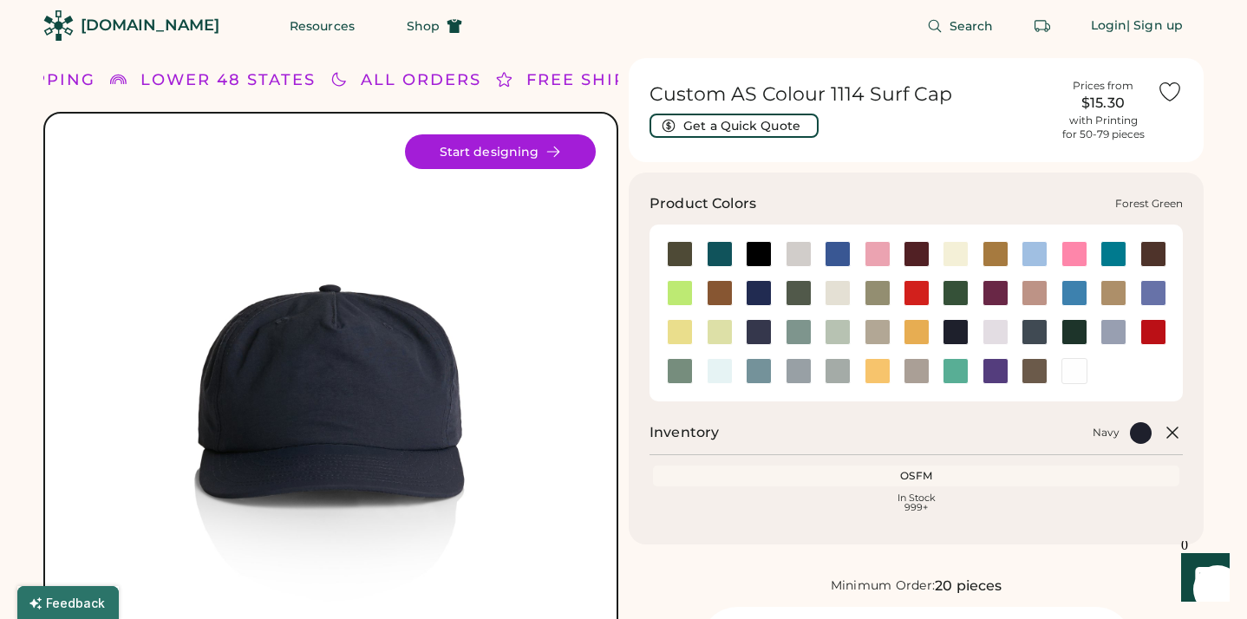
click at [958, 295] on div at bounding box center [956, 293] width 26 height 26
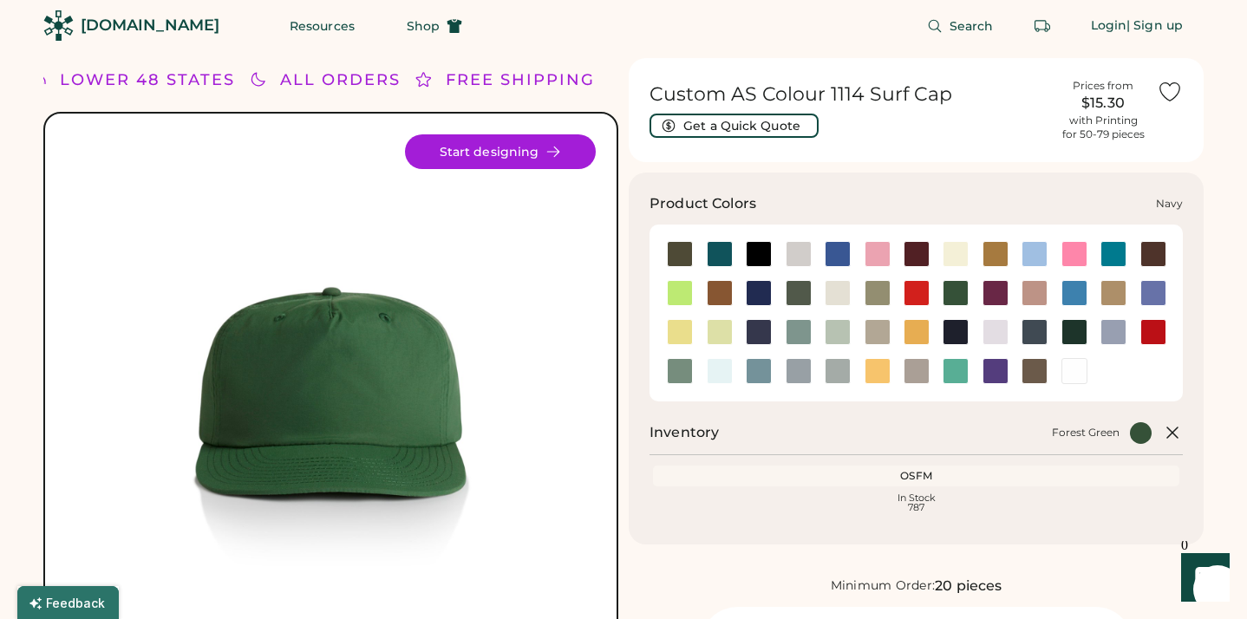
click at [957, 329] on div at bounding box center [956, 332] width 26 height 26
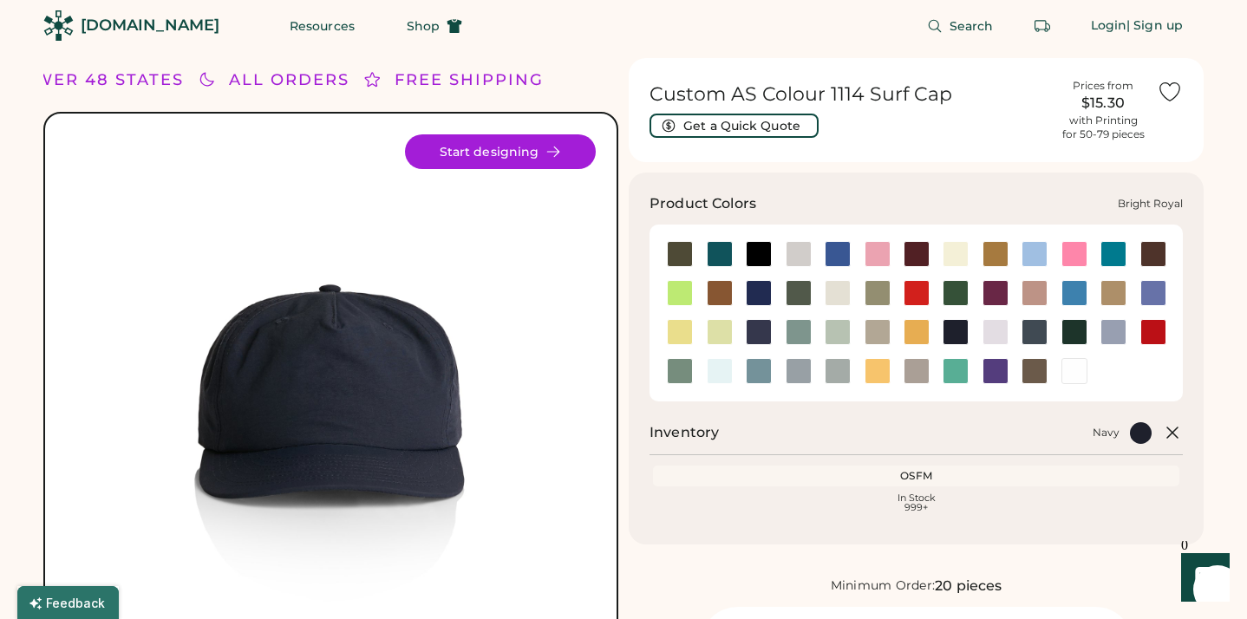
click at [839, 257] on div at bounding box center [838, 254] width 26 height 26
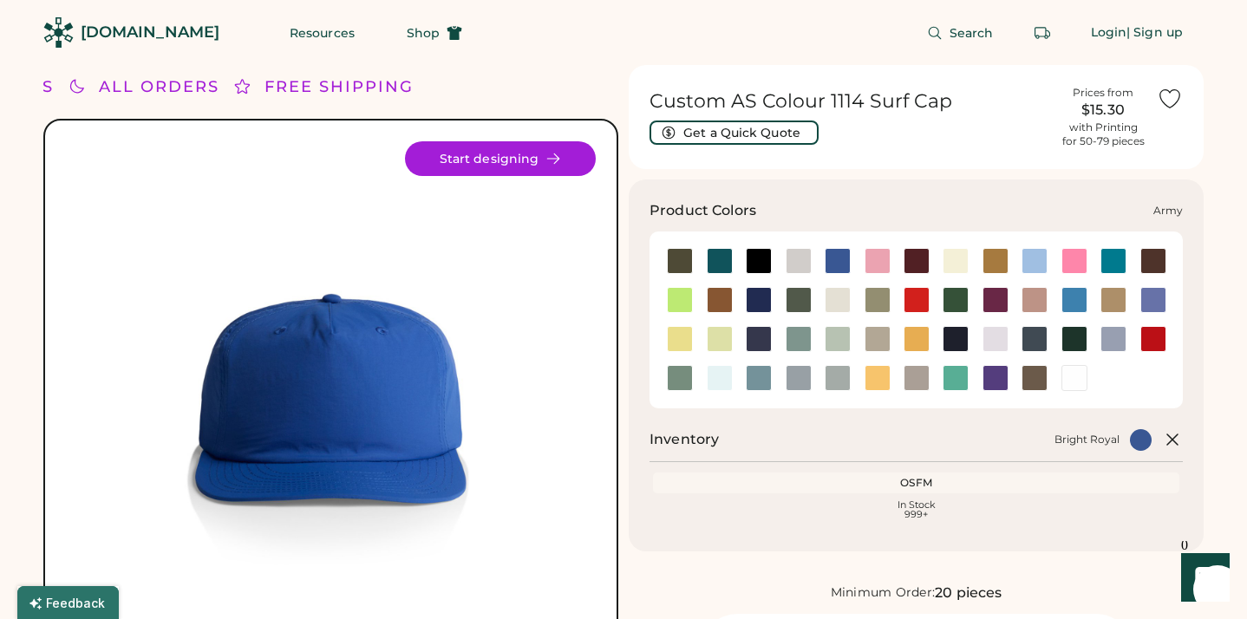
click at [677, 261] on div at bounding box center [680, 261] width 26 height 26
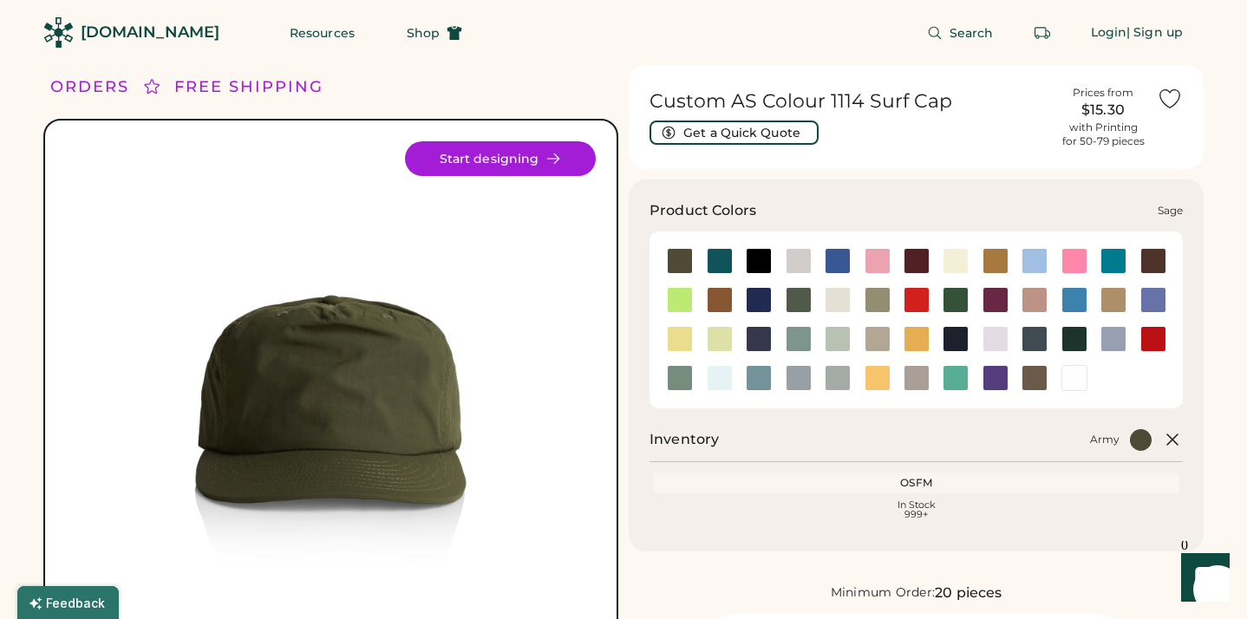
click at [678, 378] on div at bounding box center [680, 378] width 26 height 26
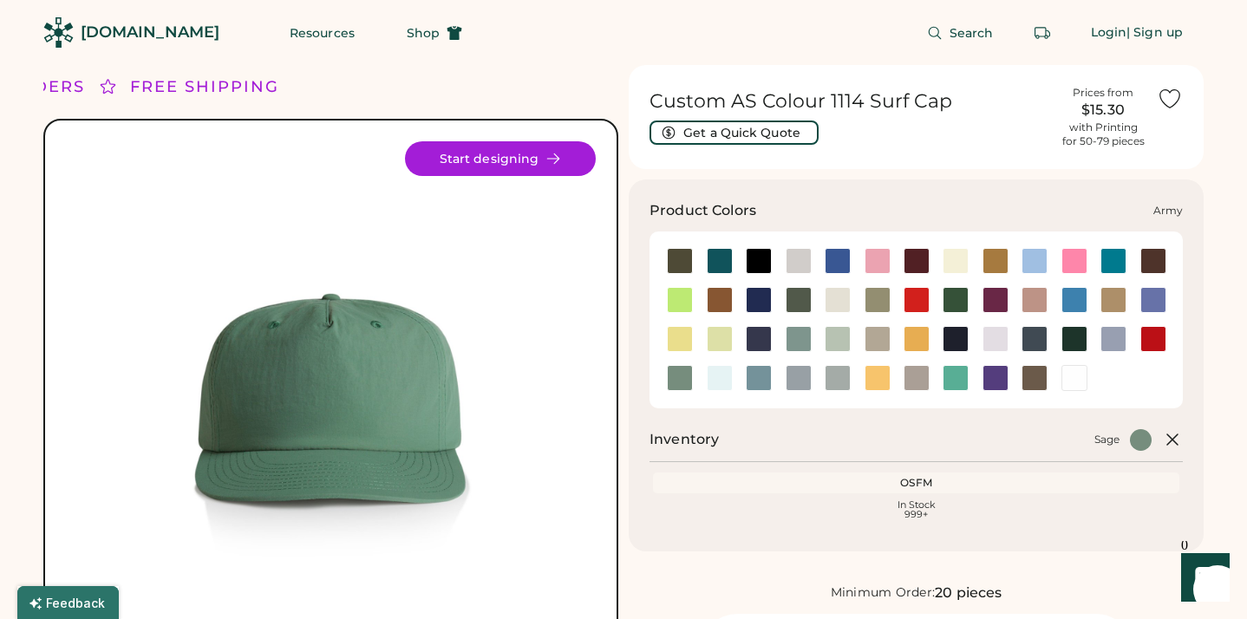
click at [684, 257] on div at bounding box center [680, 261] width 26 height 26
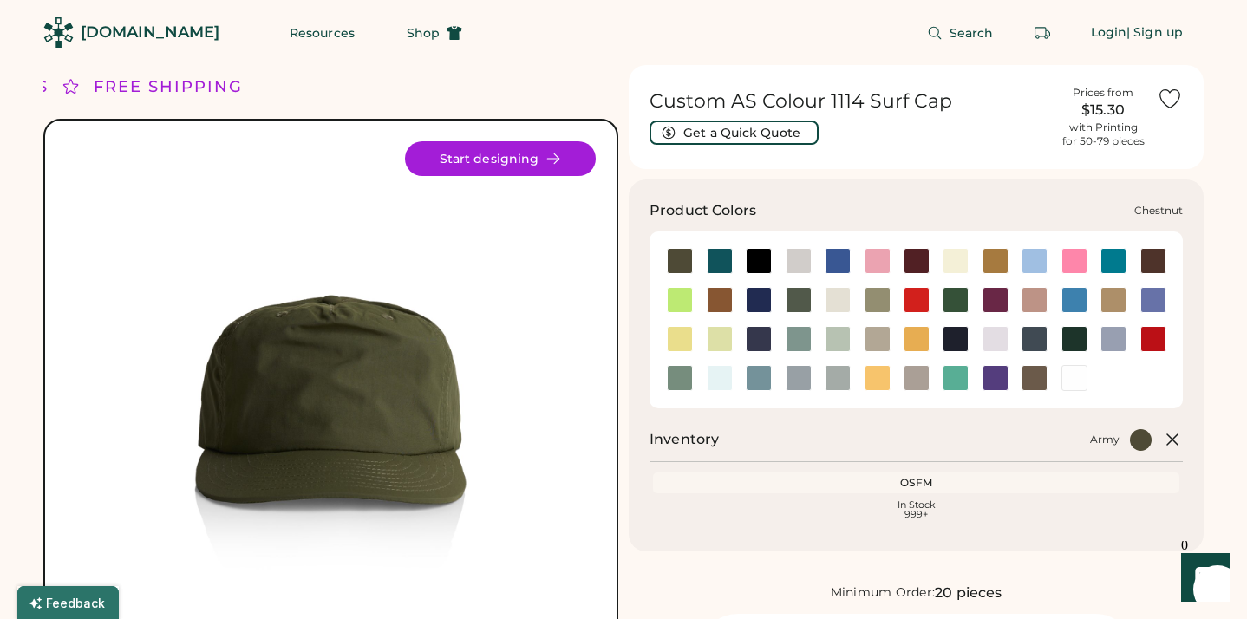
click at [1154, 268] on div at bounding box center [1154, 261] width 26 height 26
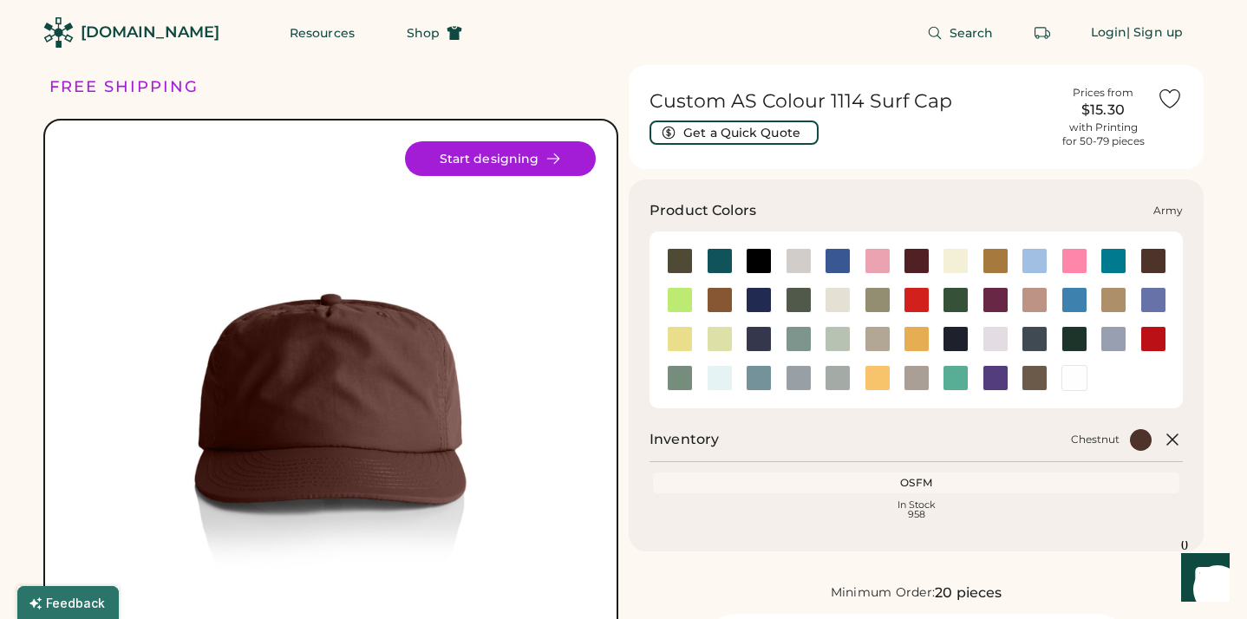
click at [677, 261] on div at bounding box center [680, 261] width 26 height 26
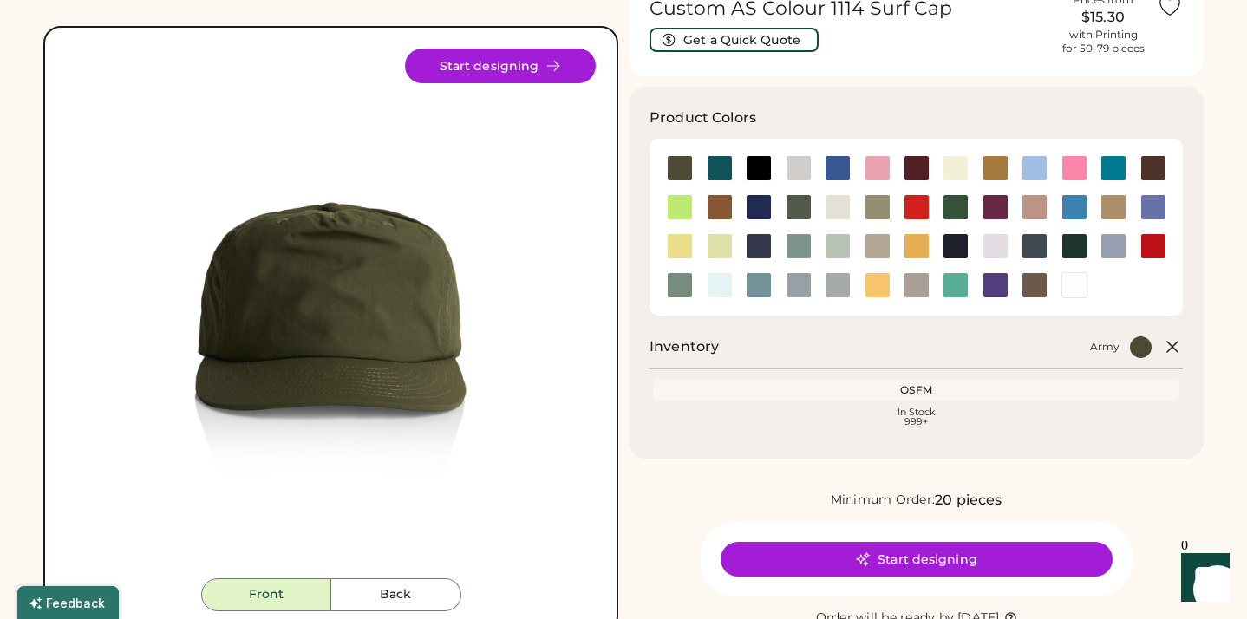
scroll to position [88, 0]
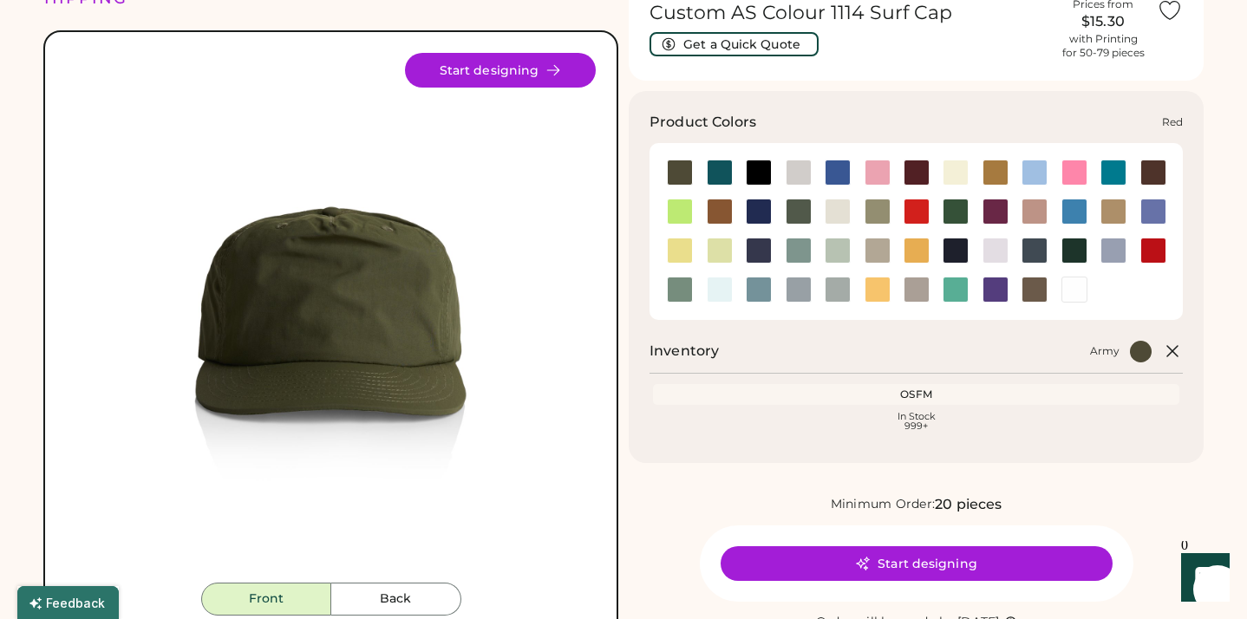
click at [1151, 250] on div at bounding box center [1154, 251] width 26 height 26
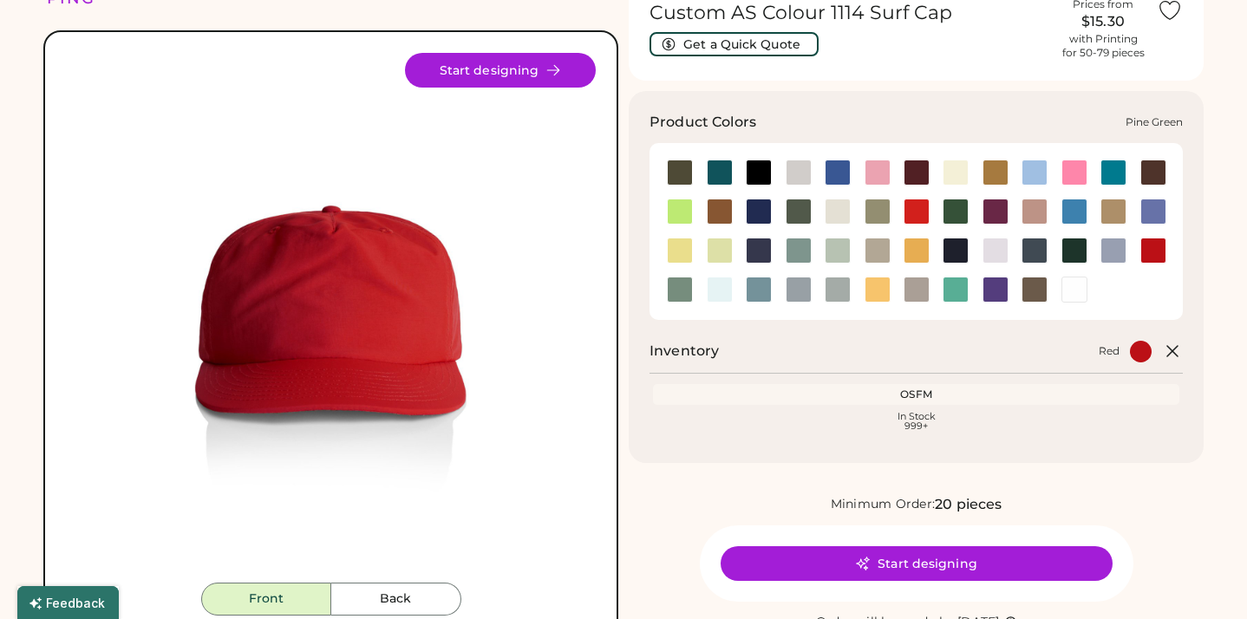
click at [1071, 252] on div at bounding box center [1075, 251] width 26 height 26
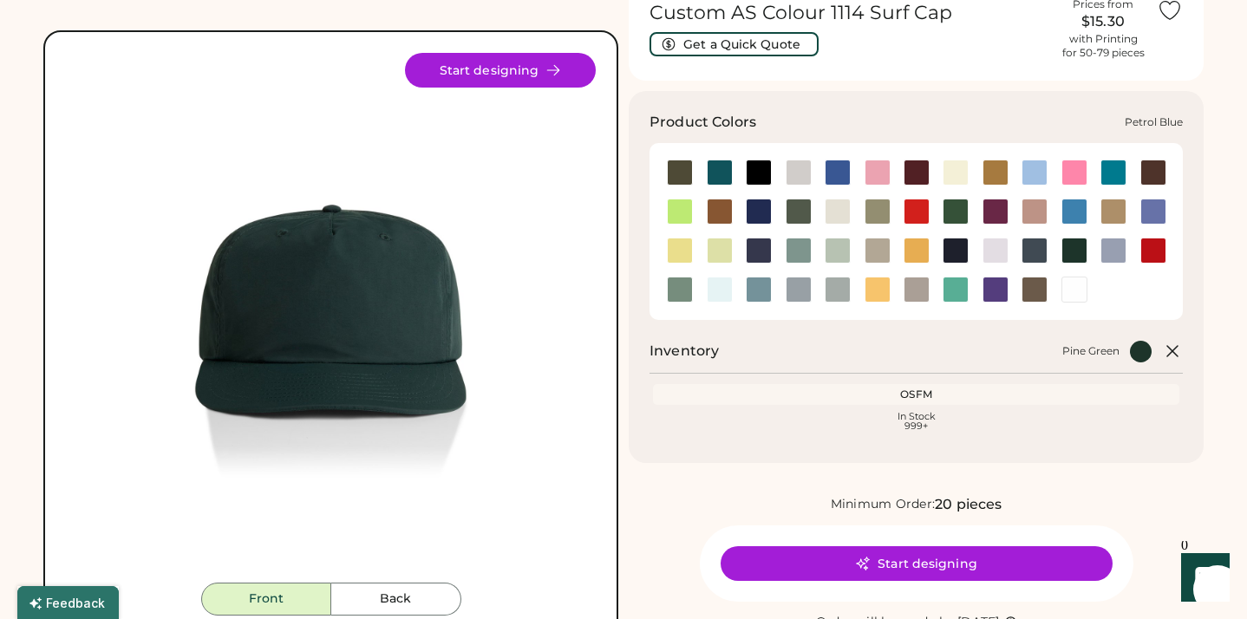
click at [1038, 252] on div at bounding box center [1035, 251] width 26 height 26
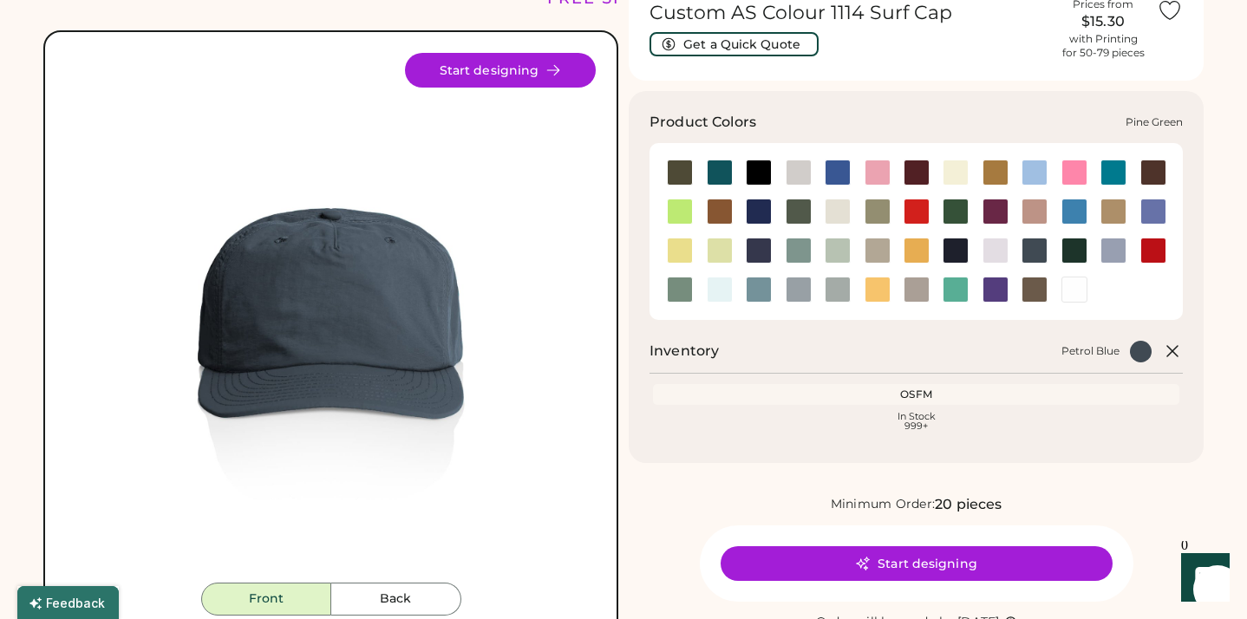
click at [1080, 244] on div at bounding box center [1075, 251] width 26 height 26
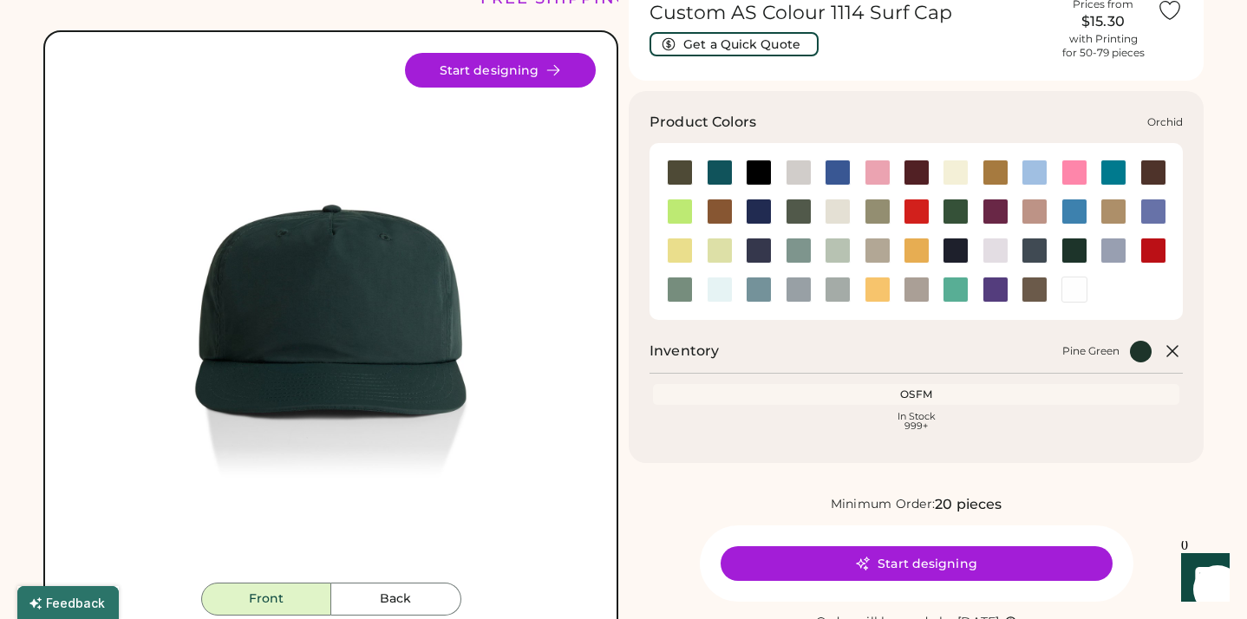
click at [1002, 251] on div at bounding box center [996, 251] width 26 height 26
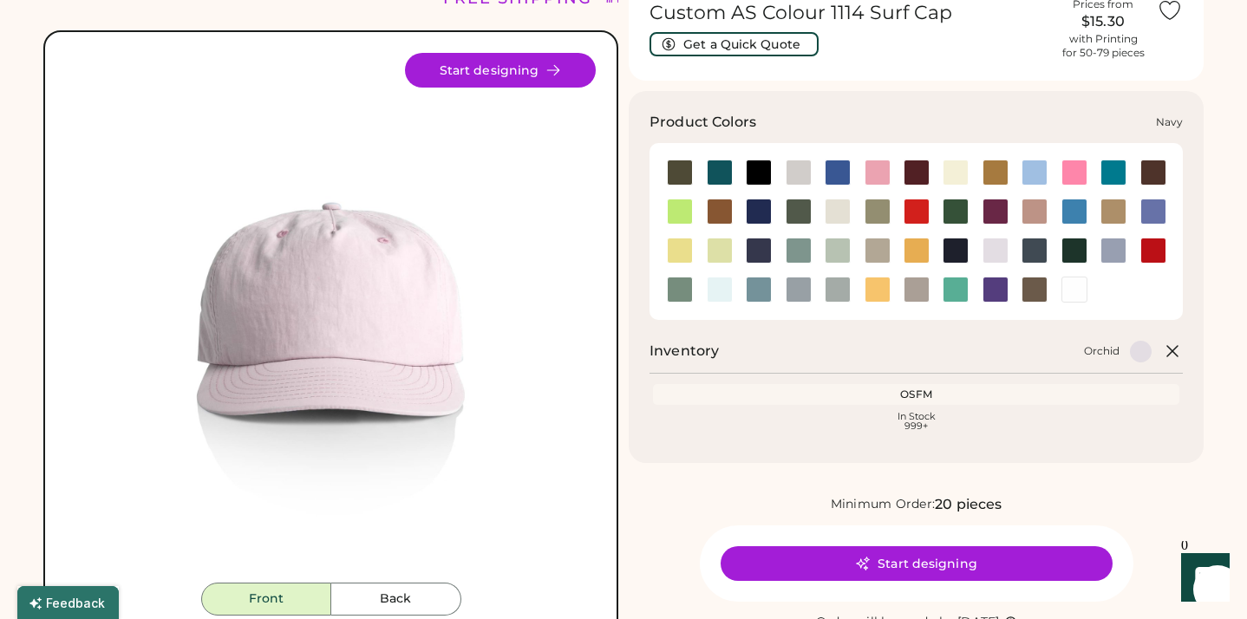
click at [960, 253] on div at bounding box center [956, 251] width 26 height 26
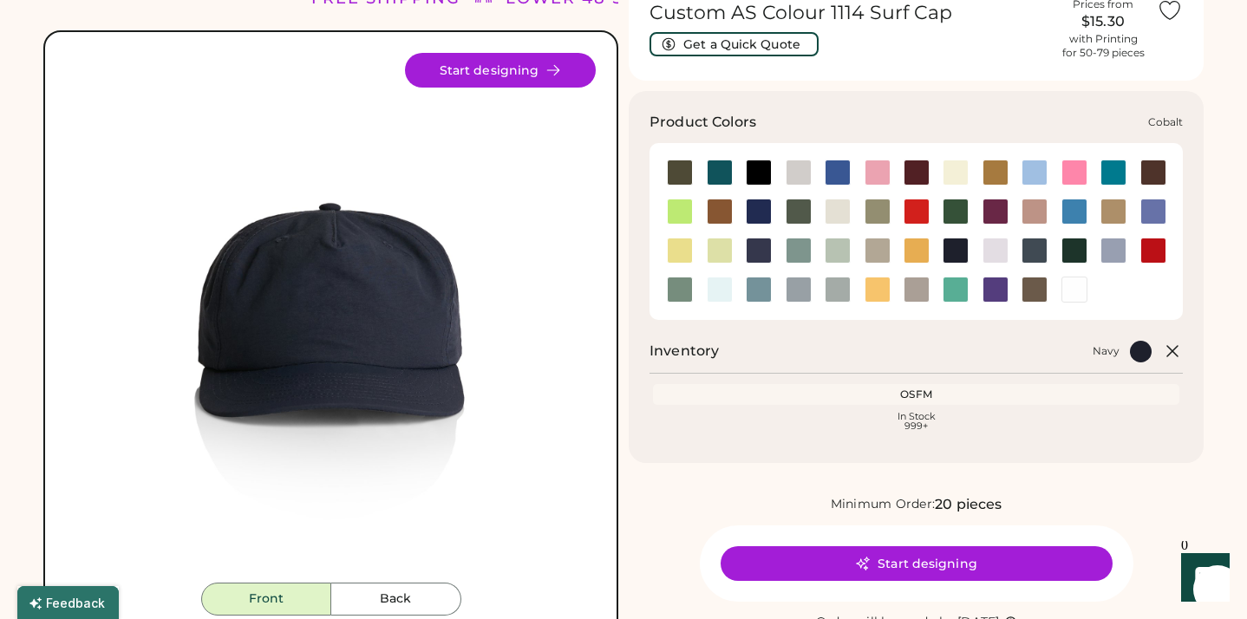
click at [763, 212] on div at bounding box center [759, 212] width 26 height 26
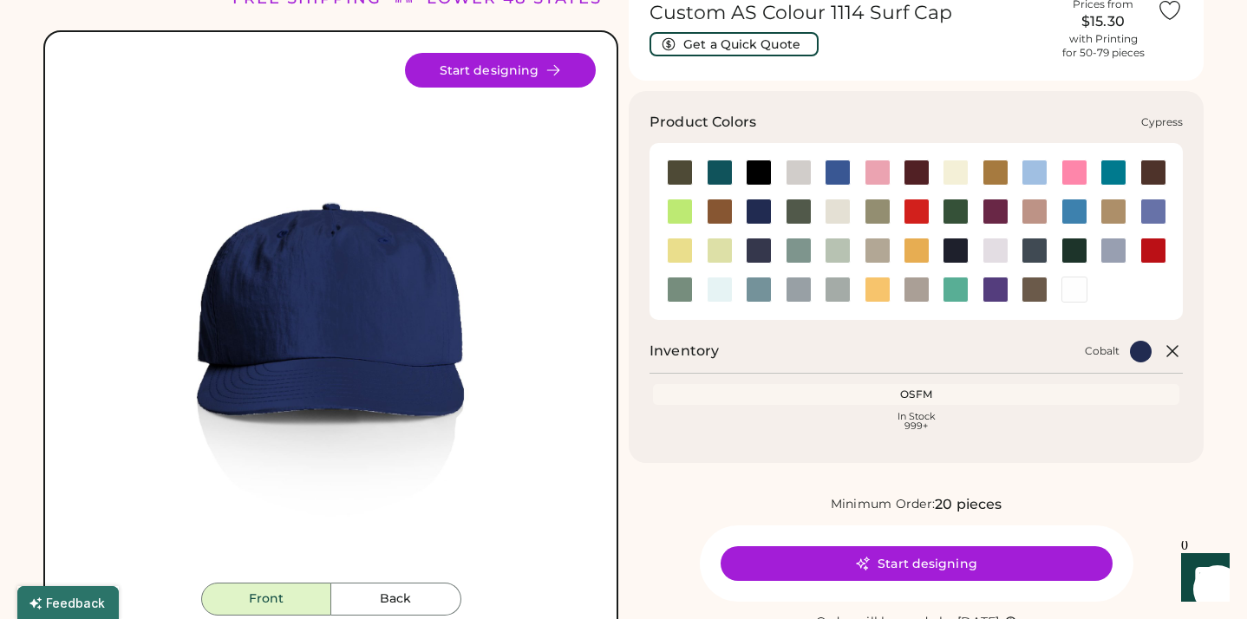
click at [791, 218] on div at bounding box center [799, 212] width 26 height 26
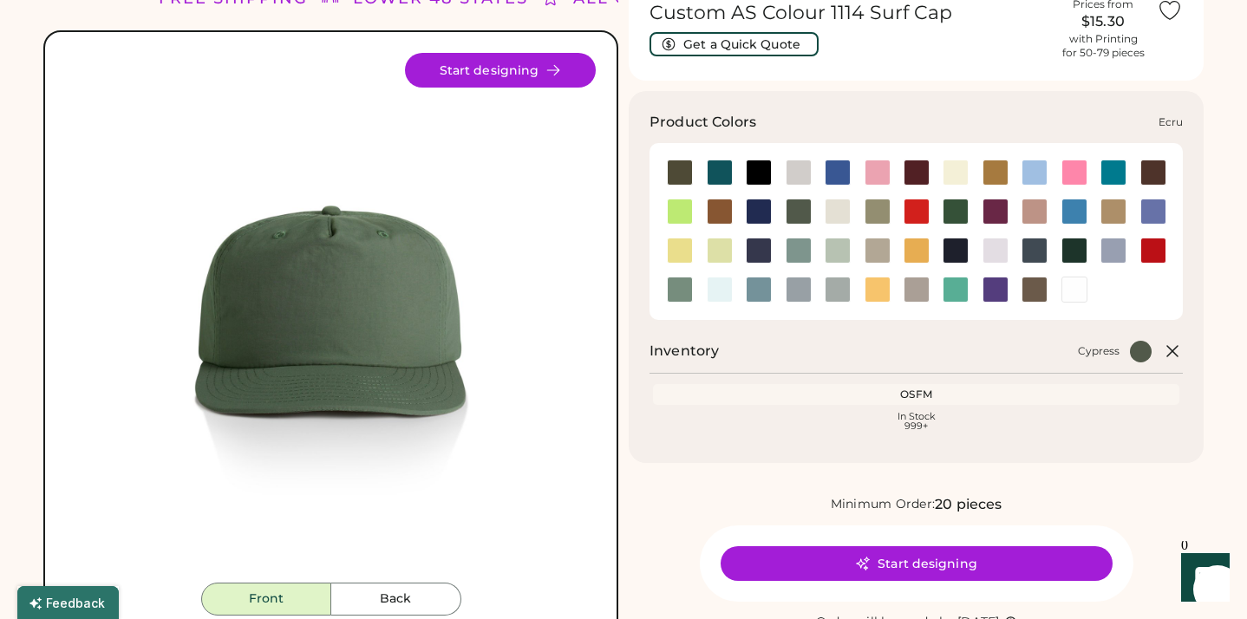
click at [841, 205] on div at bounding box center [838, 212] width 26 height 26
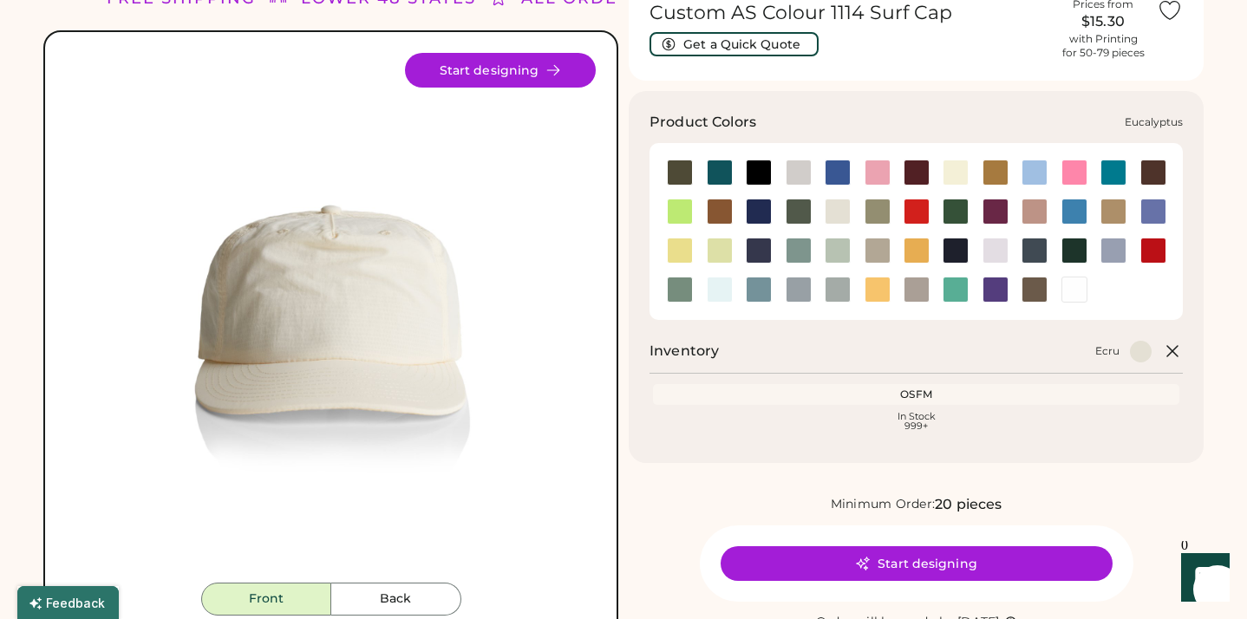
click at [880, 209] on div at bounding box center [878, 212] width 26 height 26
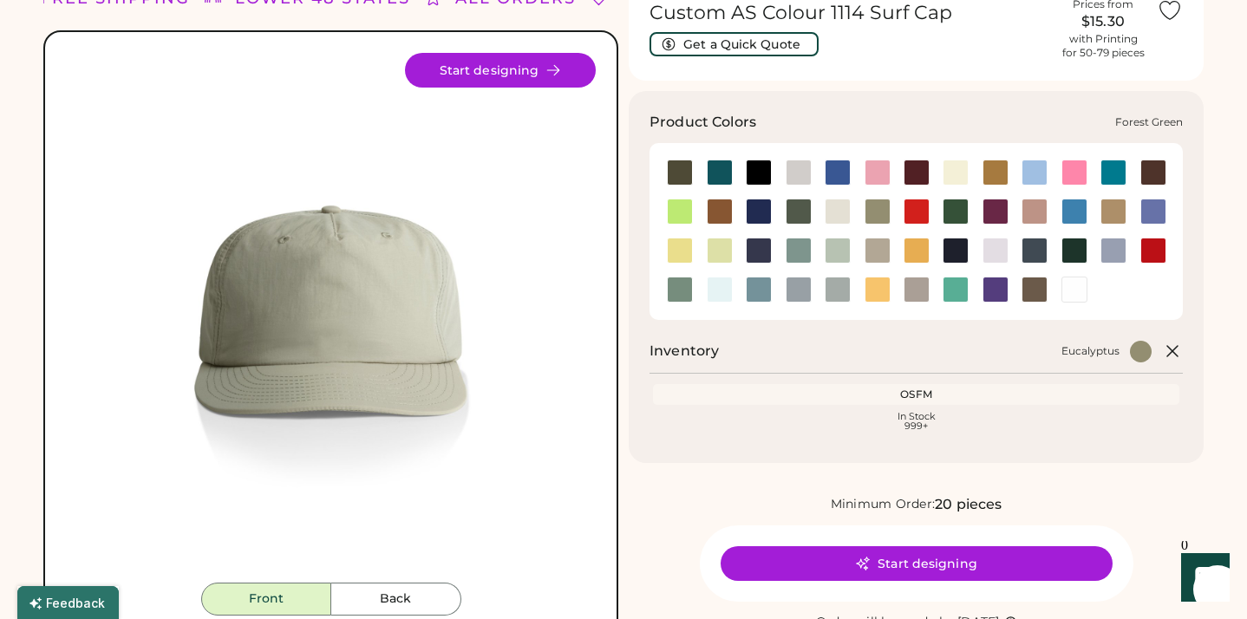
click at [965, 213] on div at bounding box center [956, 212] width 26 height 26
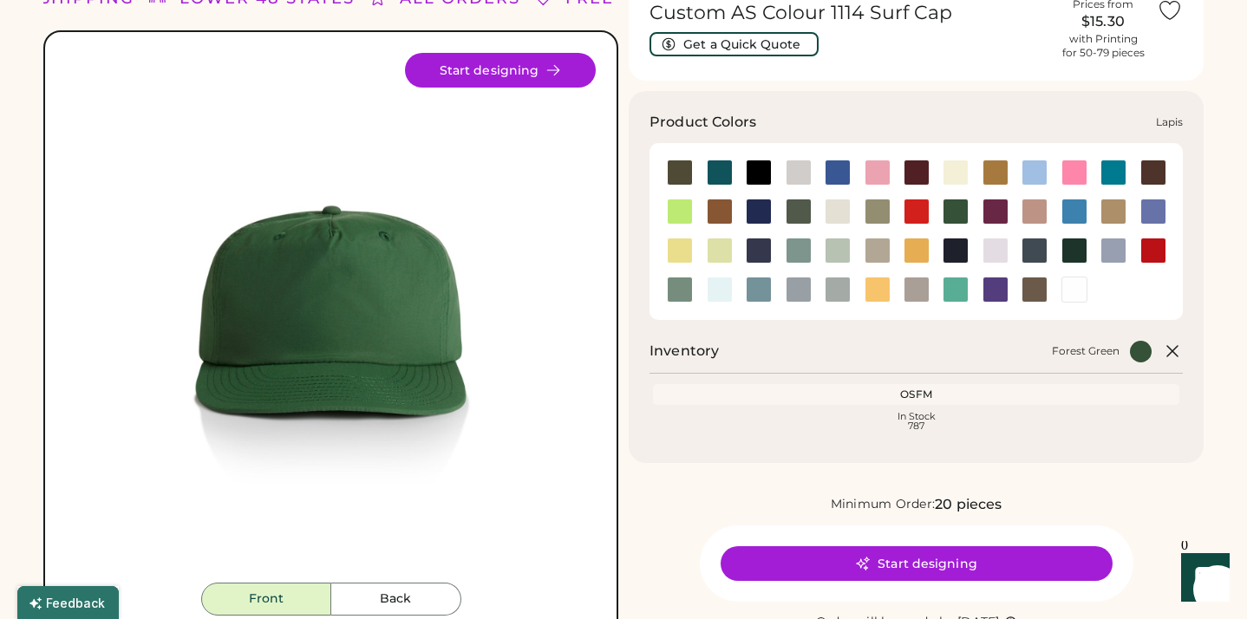
click at [1154, 206] on div at bounding box center [1154, 212] width 26 height 26
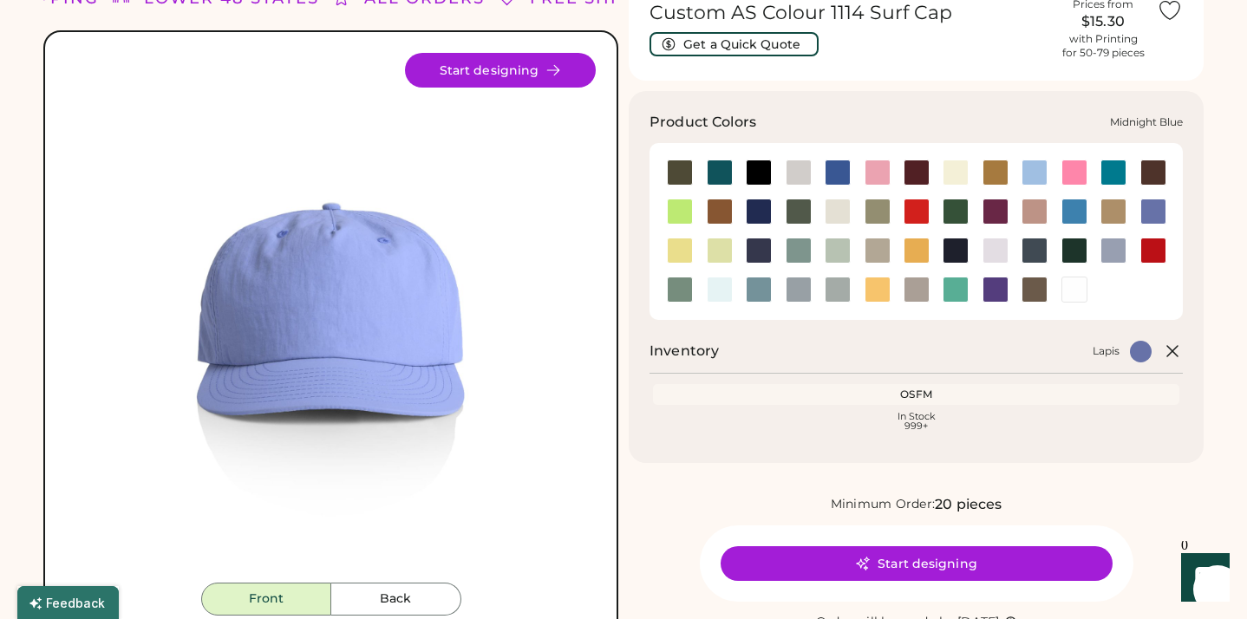
click at [755, 246] on div at bounding box center [759, 251] width 26 height 26
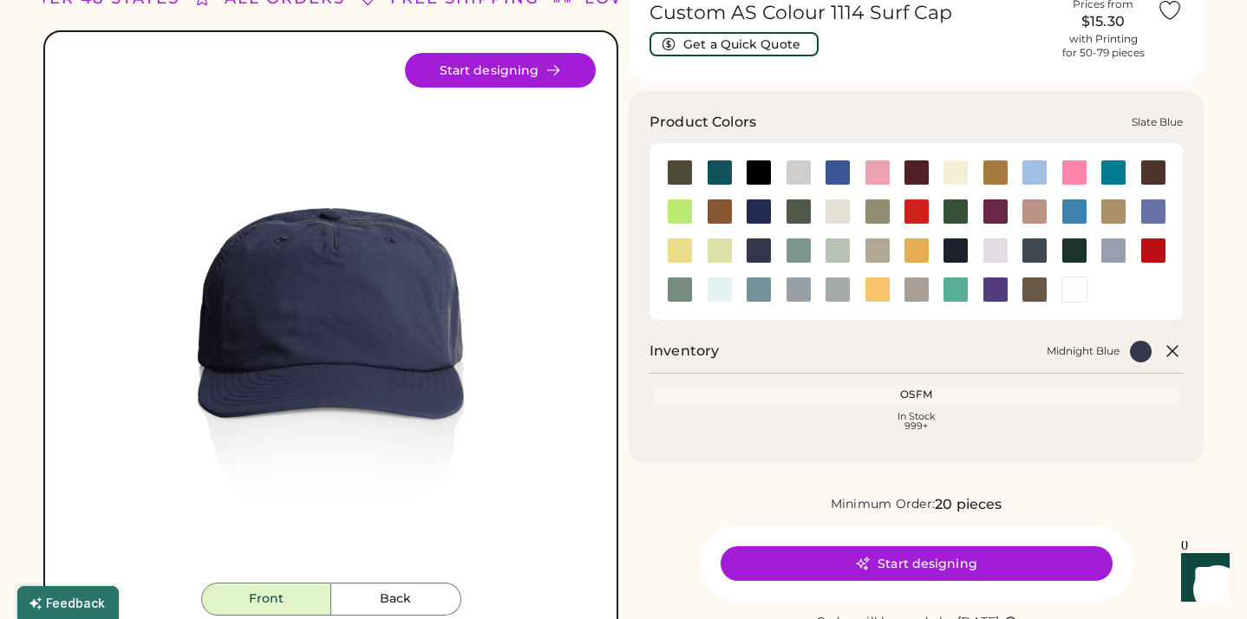
click at [756, 286] on div at bounding box center [759, 290] width 26 height 26
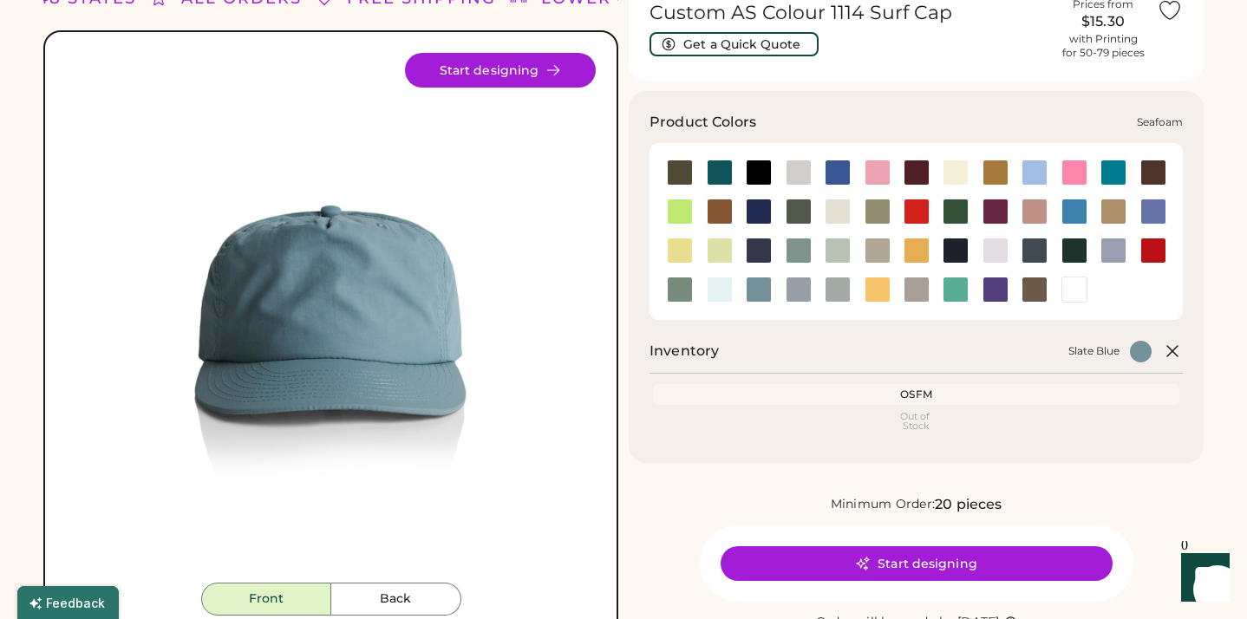
click at [710, 287] on div at bounding box center [720, 290] width 26 height 26
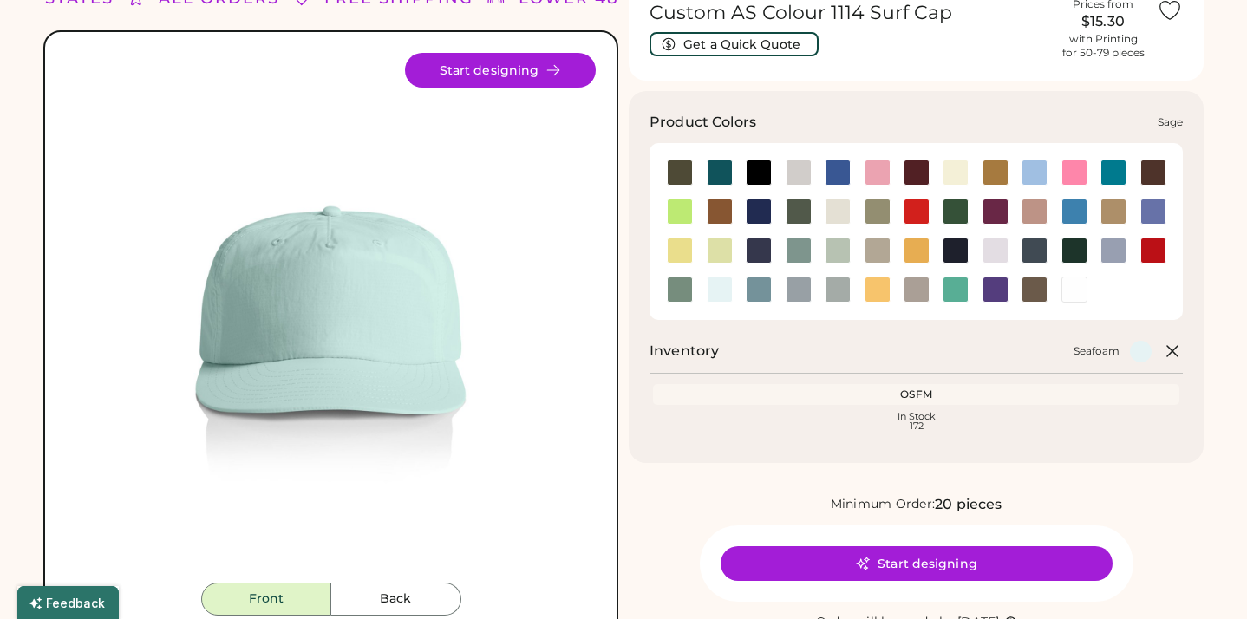
click at [675, 289] on div at bounding box center [680, 290] width 26 height 26
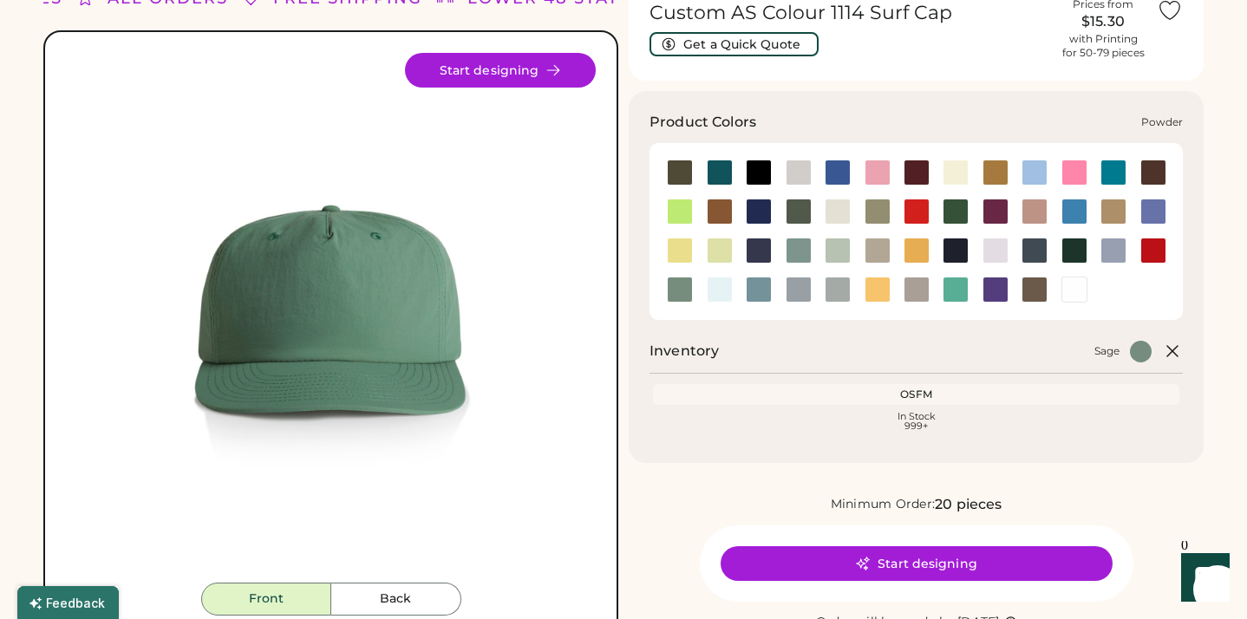
click at [1117, 258] on div at bounding box center [1114, 251] width 26 height 26
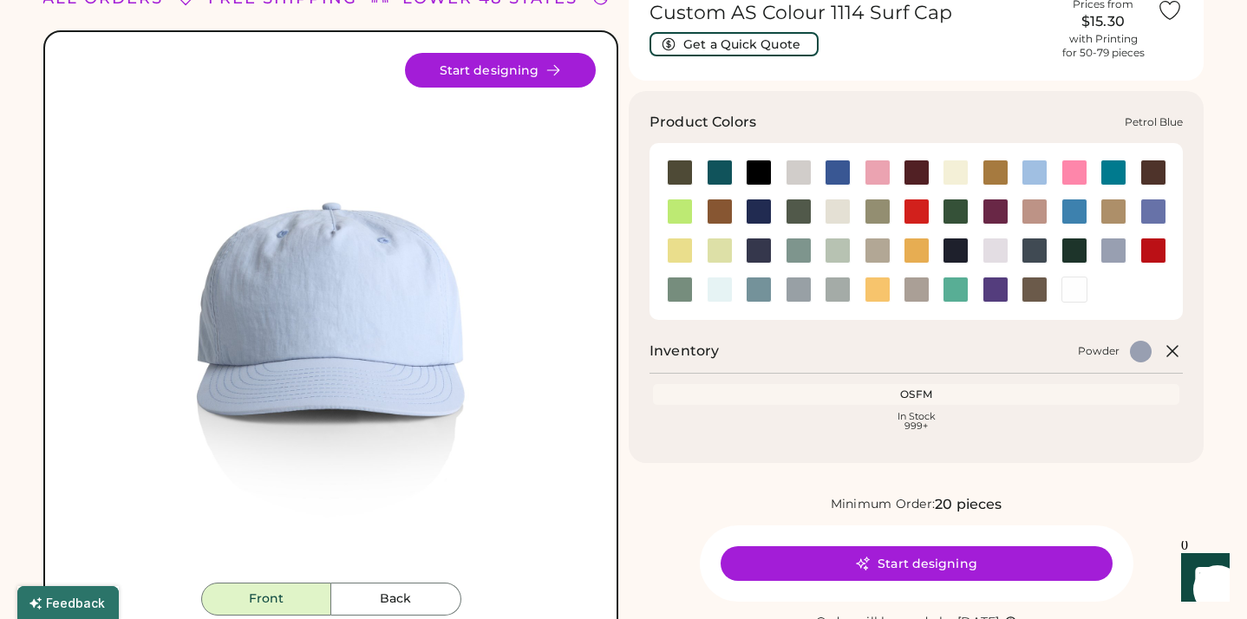
click at [1038, 253] on div at bounding box center [1035, 251] width 26 height 26
